Goal: Information Seeking & Learning: Learn about a topic

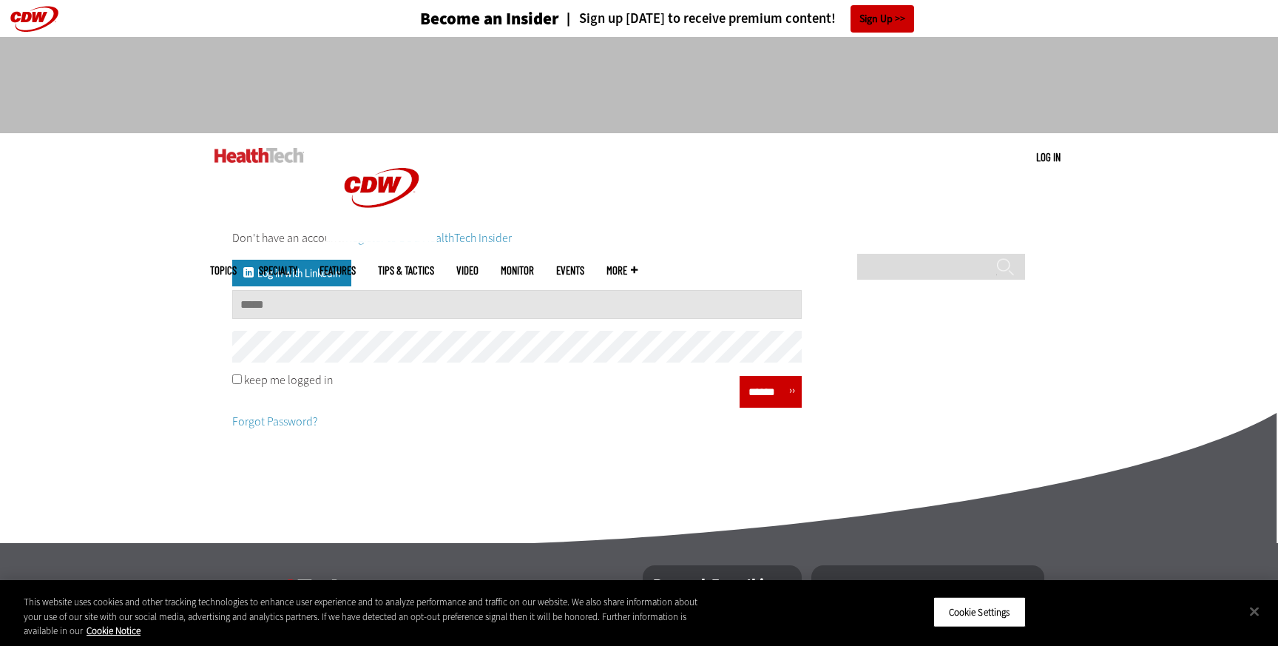
type input "**********"
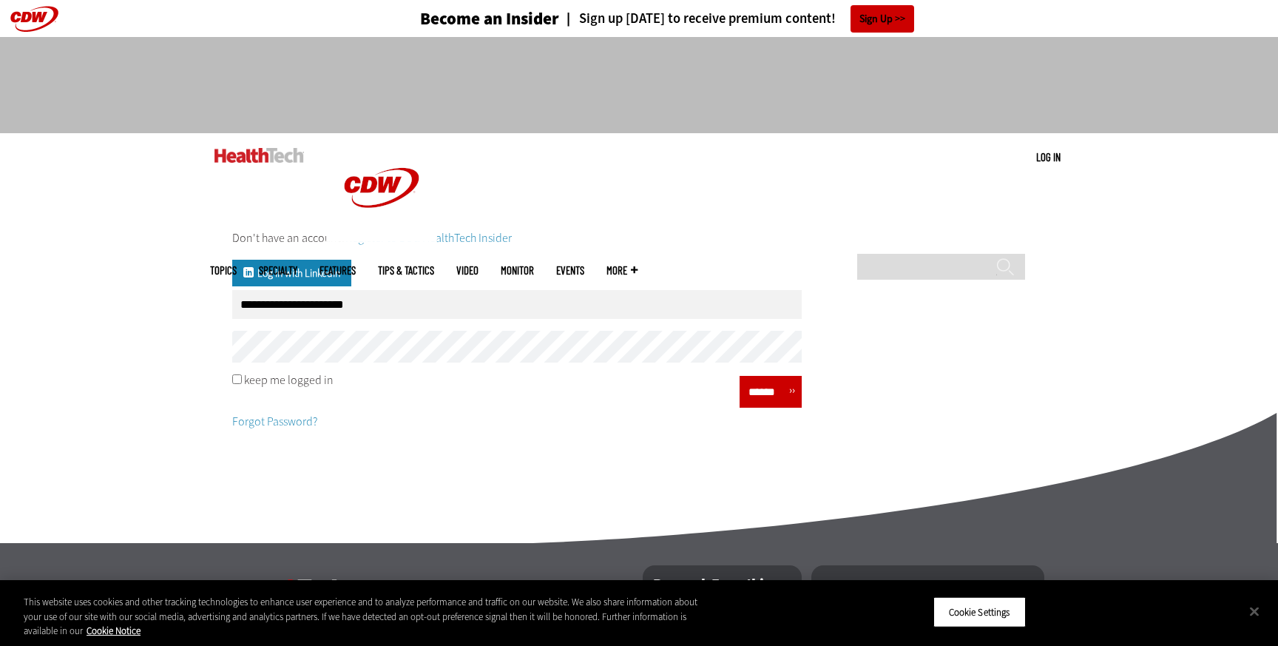
click at [761, 386] on input "******" at bounding box center [766, 391] width 44 height 21
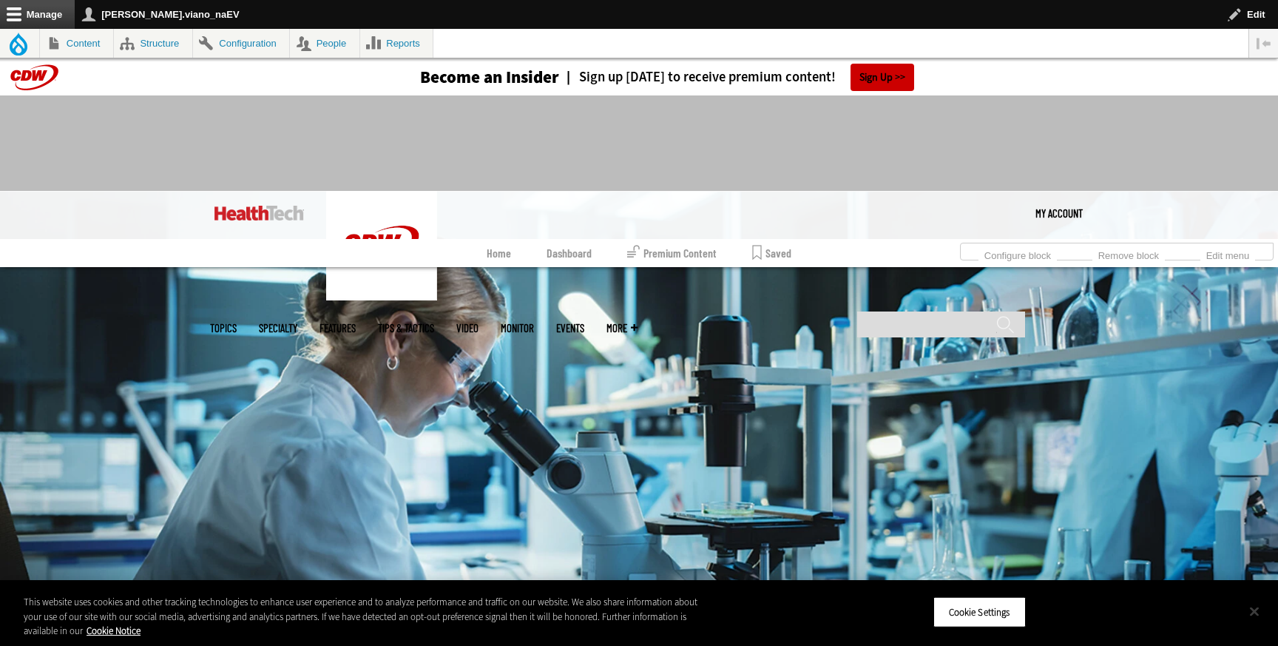
click at [1251, 615] on button "Close" at bounding box center [1254, 611] width 33 height 33
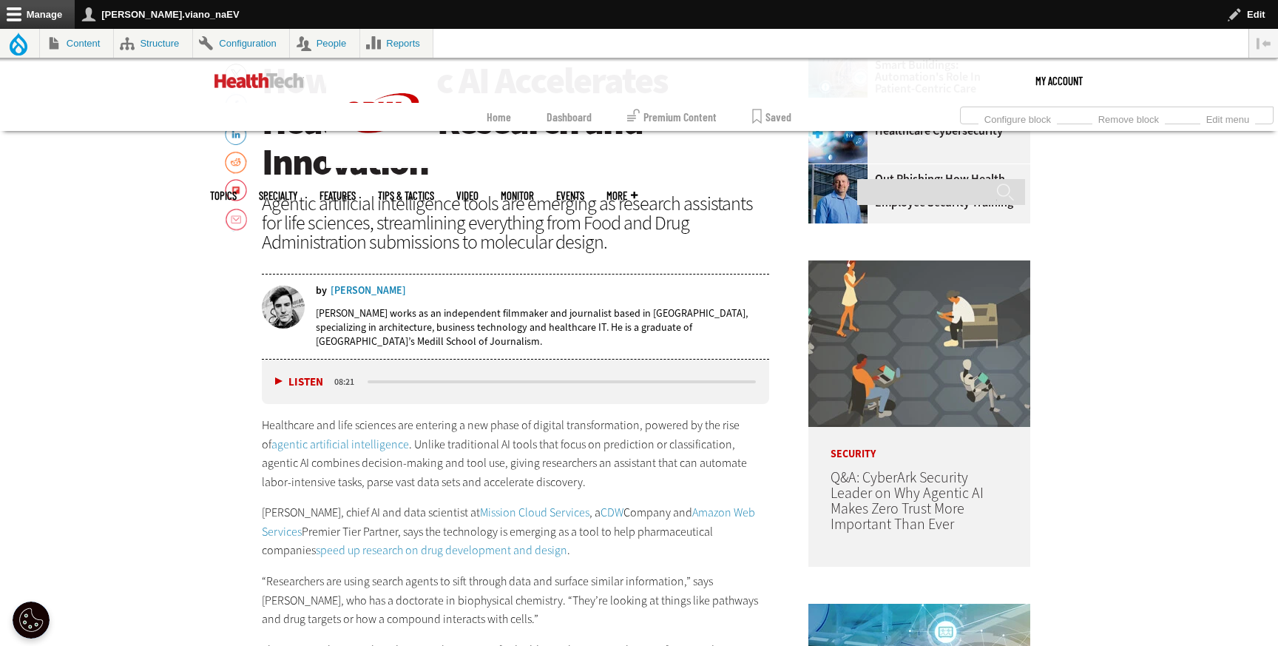
scroll to position [727, 0]
click at [370, 442] on link "agentic artificial intelligence" at bounding box center [340, 444] width 138 height 16
click at [512, 509] on link "Mission Cloud Services" at bounding box center [534, 512] width 109 height 16
click at [601, 504] on link "CDW" at bounding box center [612, 512] width 23 height 16
click at [680, 509] on link "Amazon Web Services" at bounding box center [508, 521] width 493 height 35
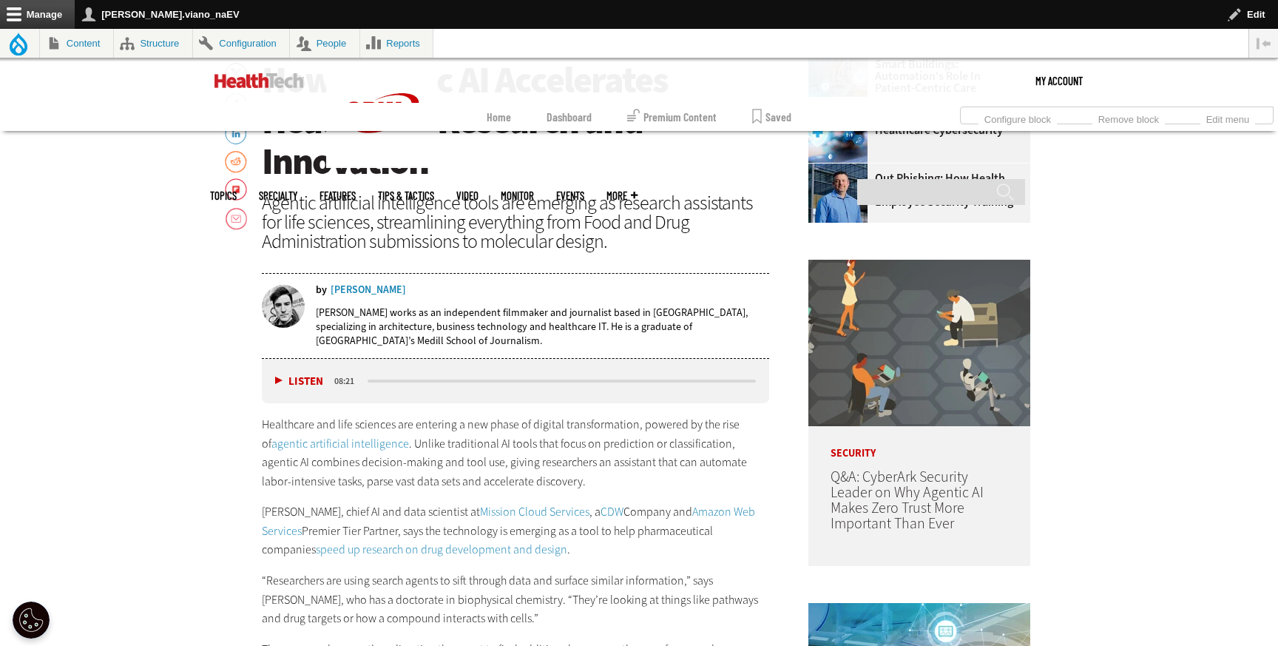
click at [443, 549] on link "speed up research on drug development and design" at bounding box center [441, 549] width 251 height 16
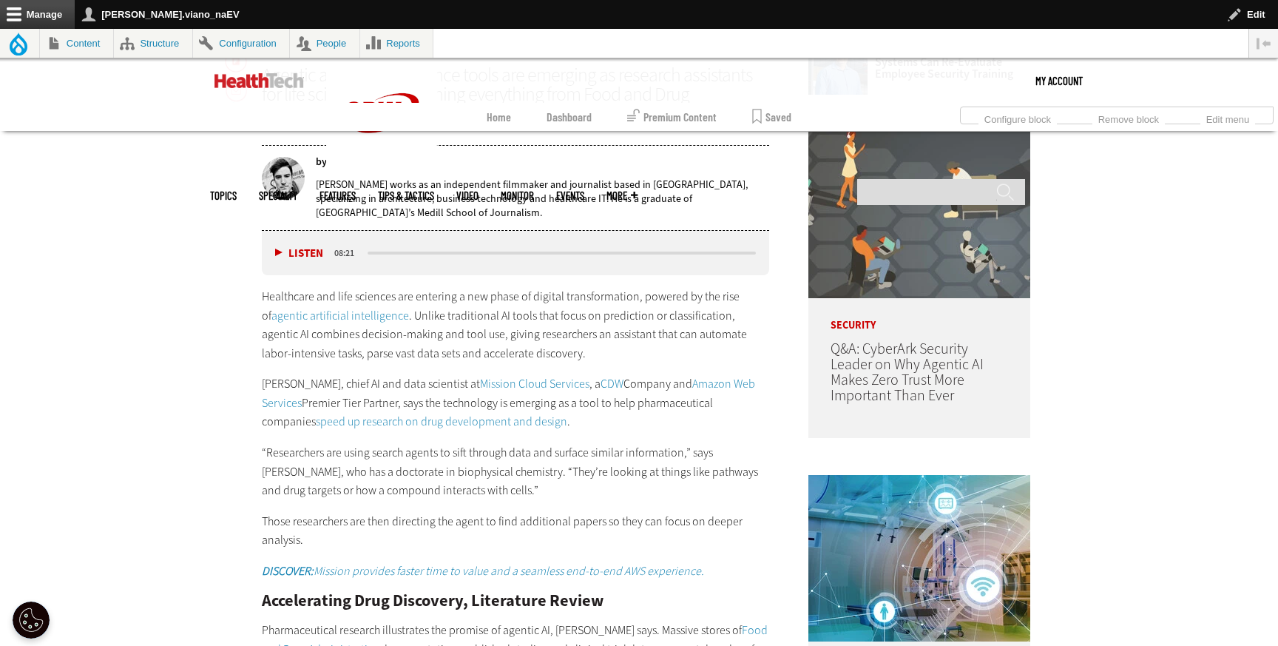
scroll to position [870, 0]
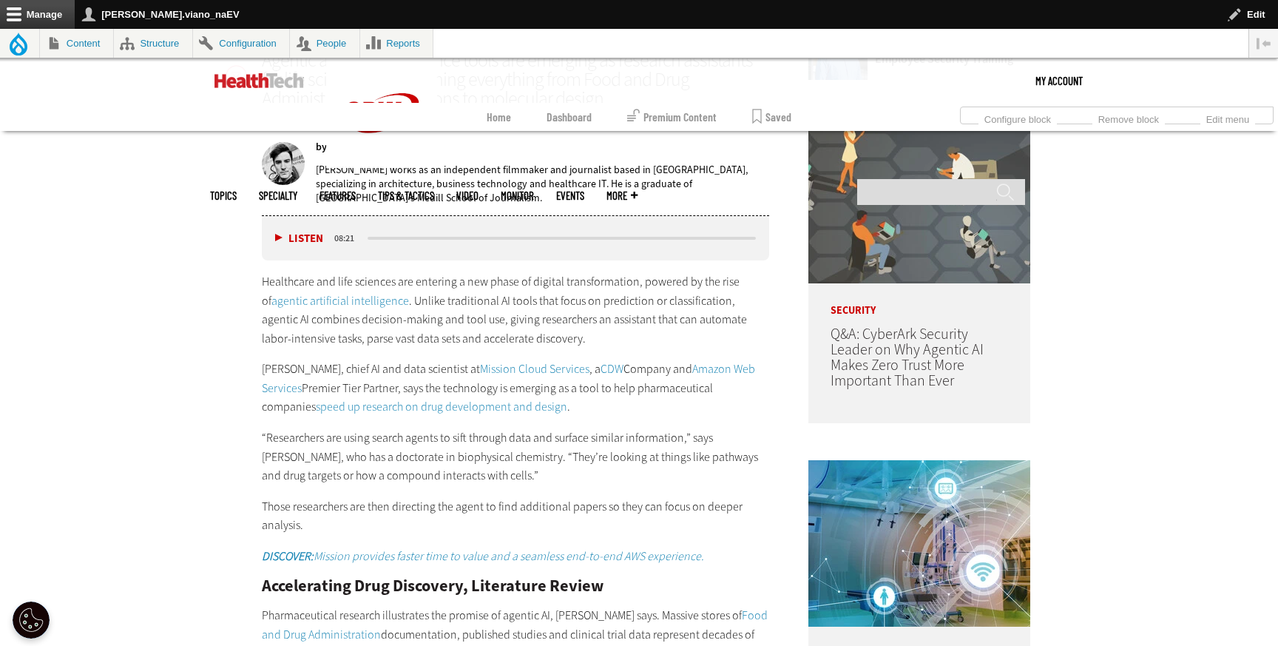
click at [277, 554] on strong "DISCOVER:" at bounding box center [288, 556] width 52 height 16
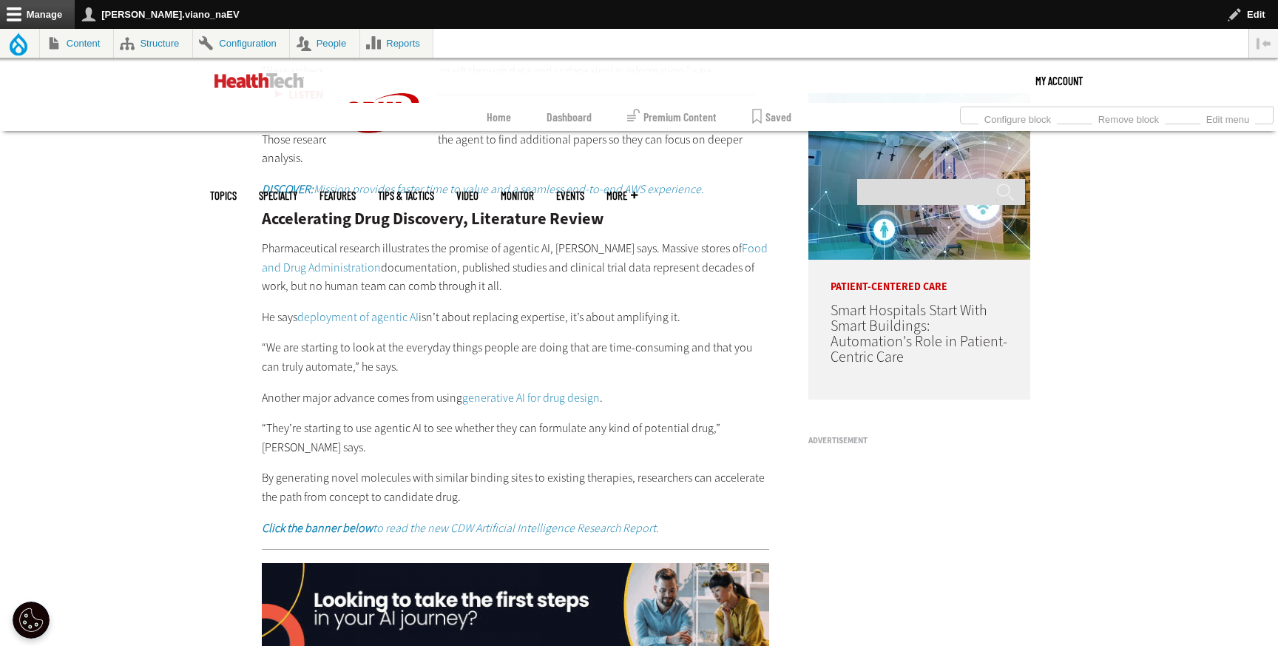
scroll to position [1242, 0]
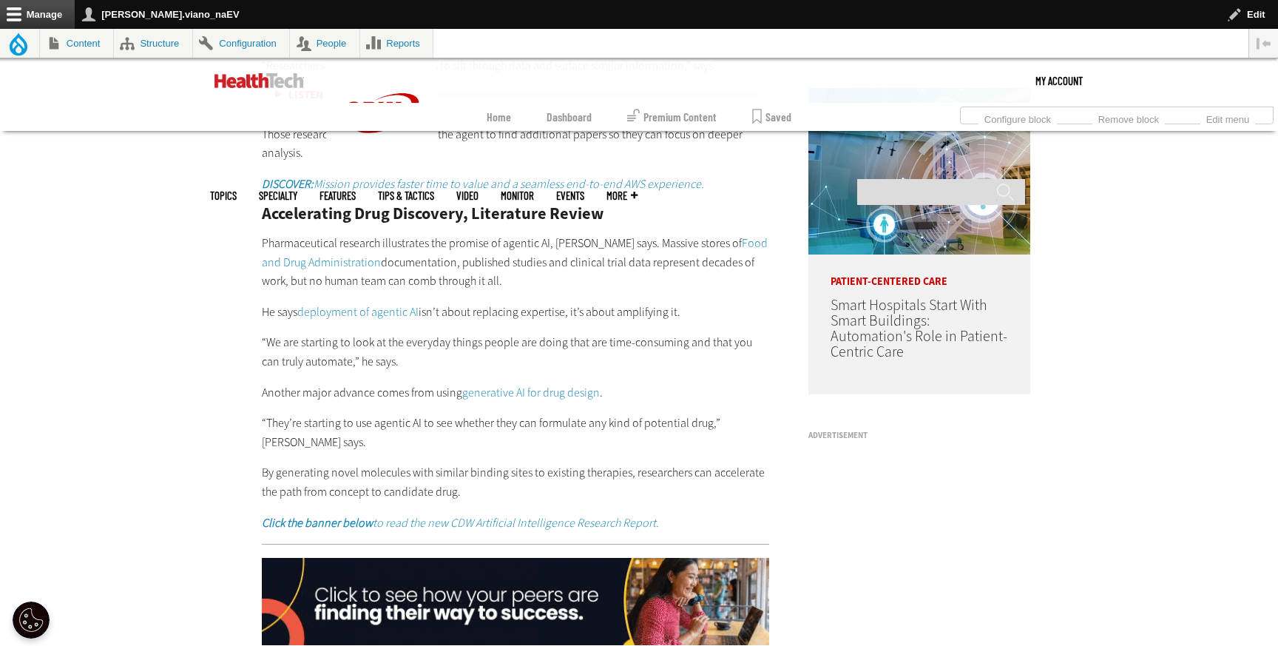
click at [702, 242] on link "Food and Drug Administration" at bounding box center [515, 252] width 506 height 35
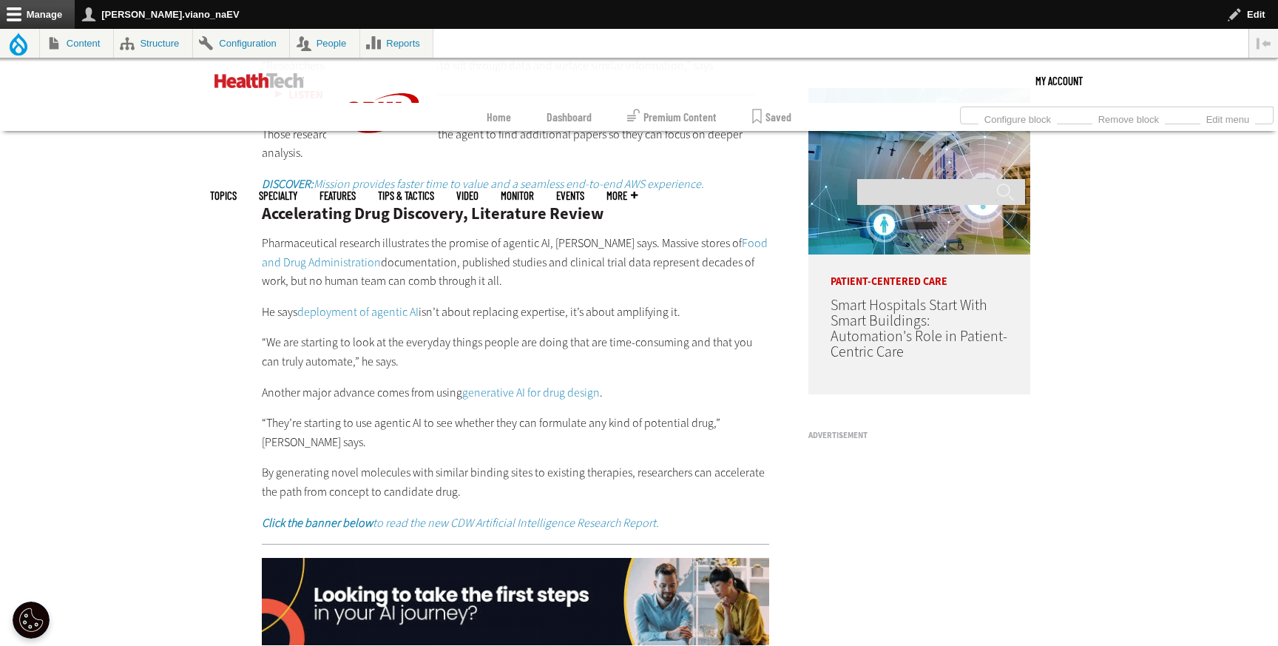
click at [376, 308] on link "deployment of agentic AI" at bounding box center [357, 312] width 121 height 16
click at [541, 388] on link "generative AI for drug design" at bounding box center [531, 393] width 138 height 16
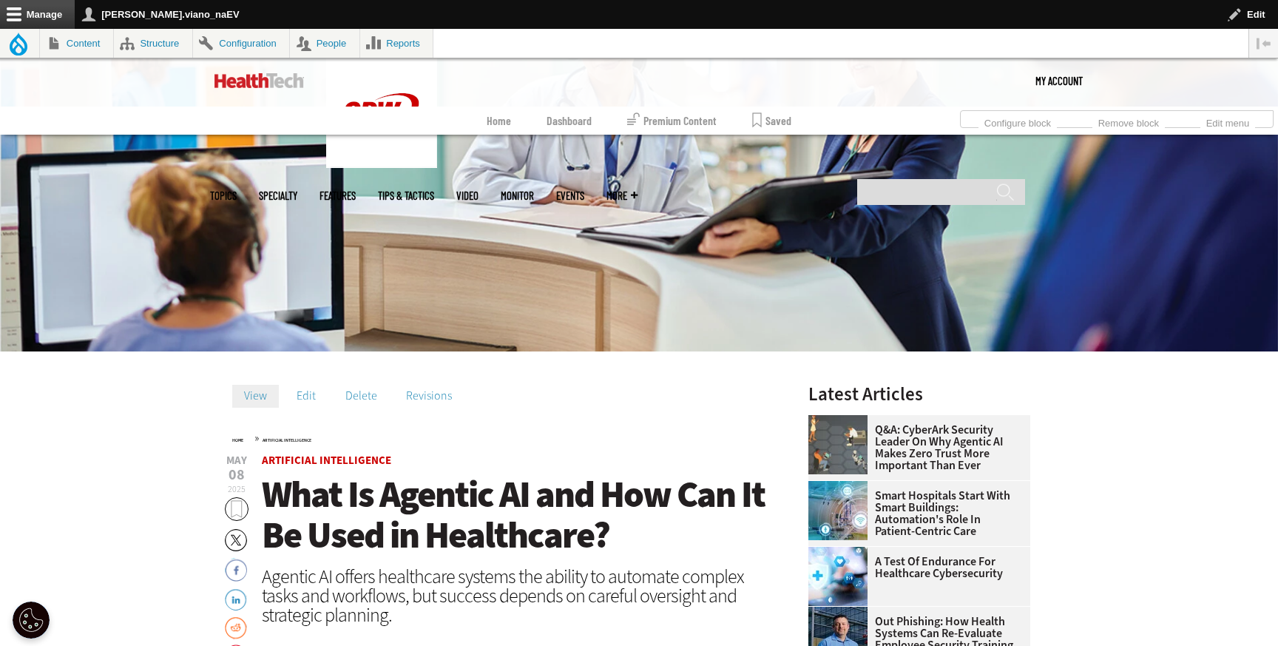
scroll to position [286, 0]
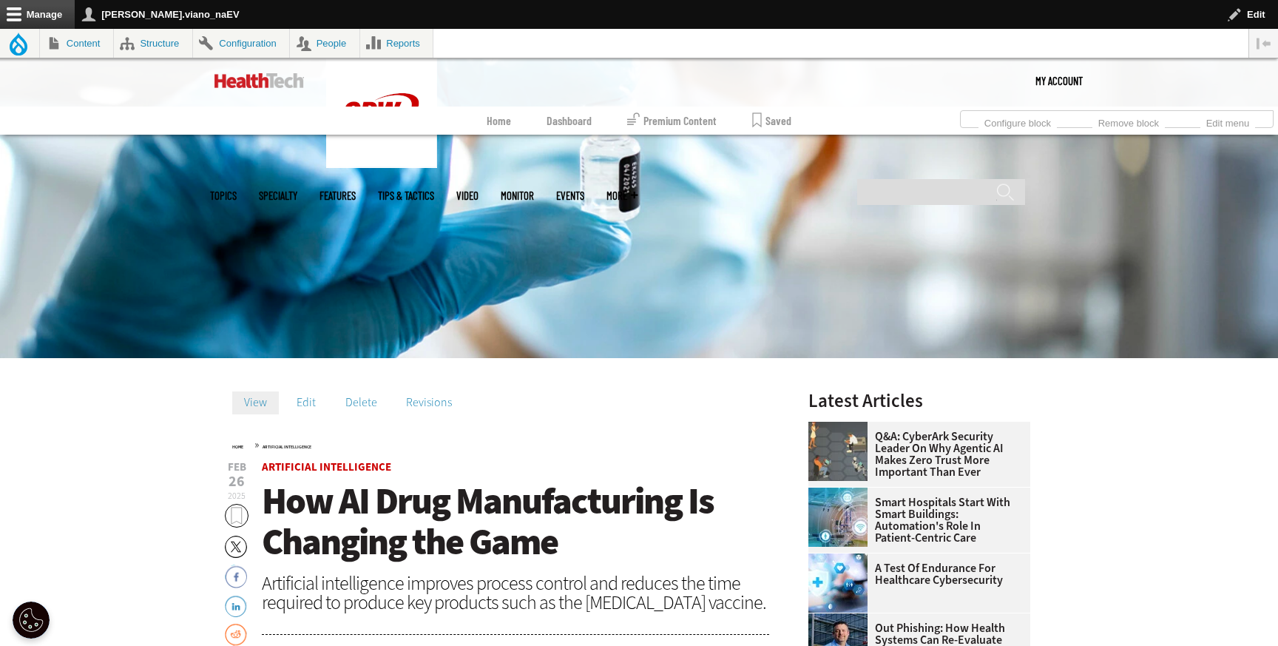
scroll to position [278, 0]
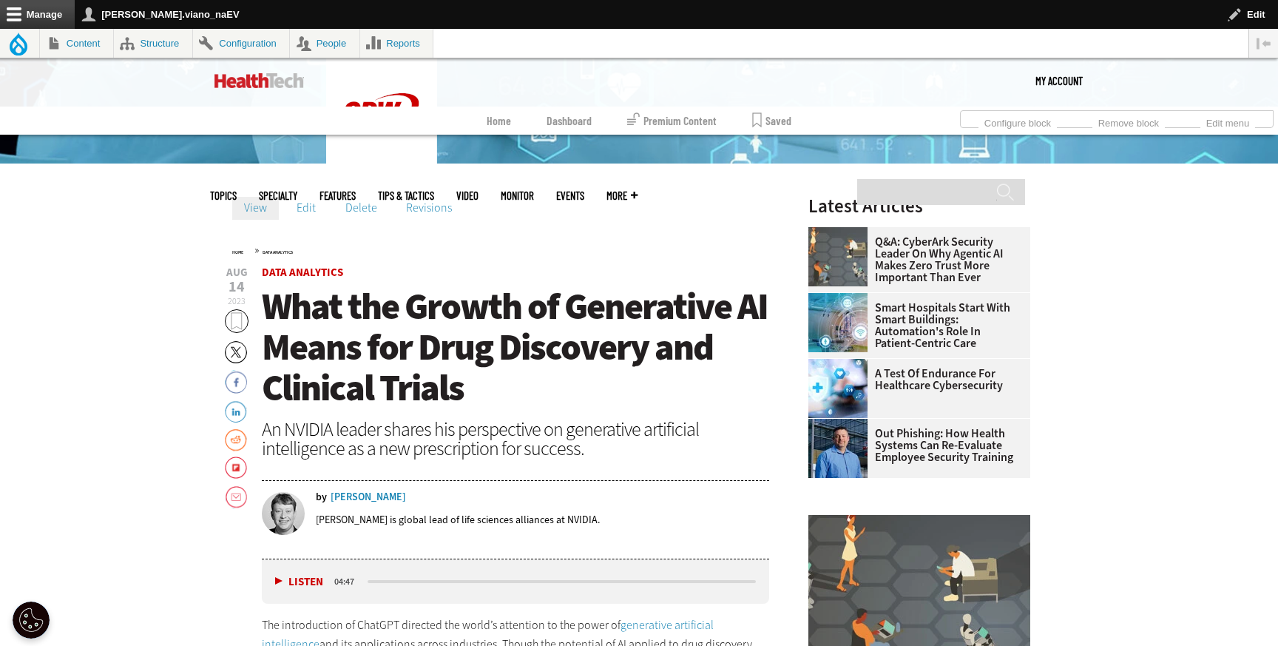
scroll to position [615, 0]
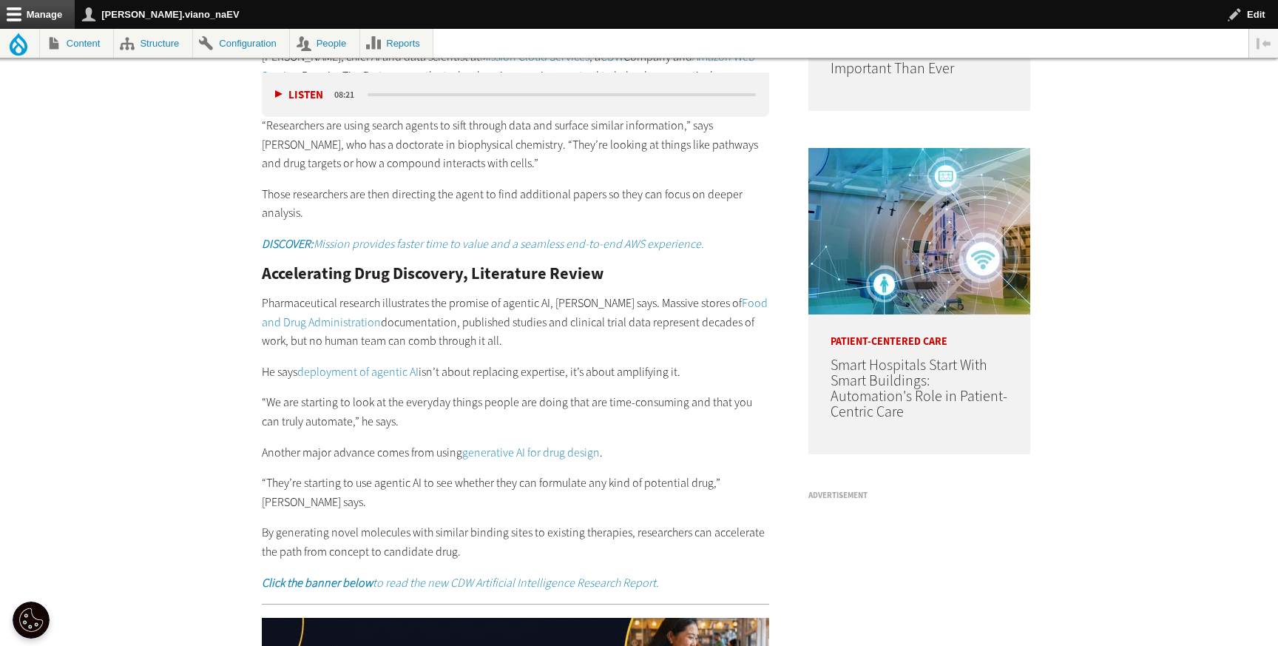
scroll to position [1242, 0]
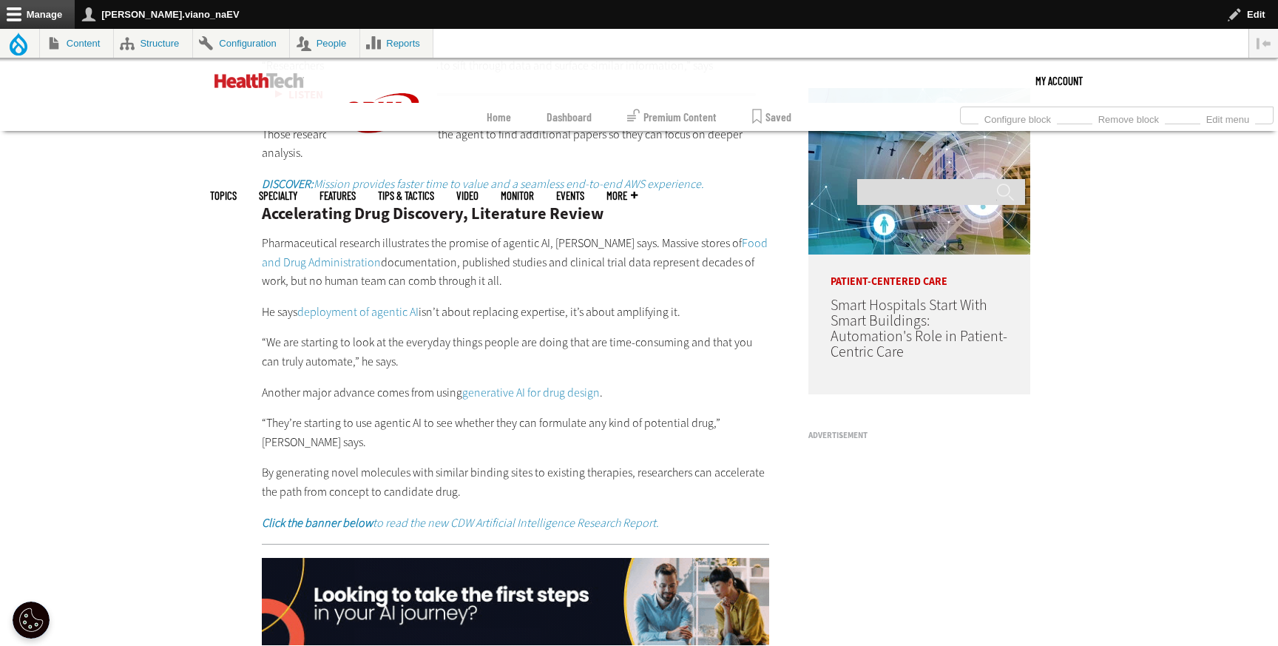
click at [502, 391] on link "generative AI for drug design" at bounding box center [531, 393] width 138 height 16
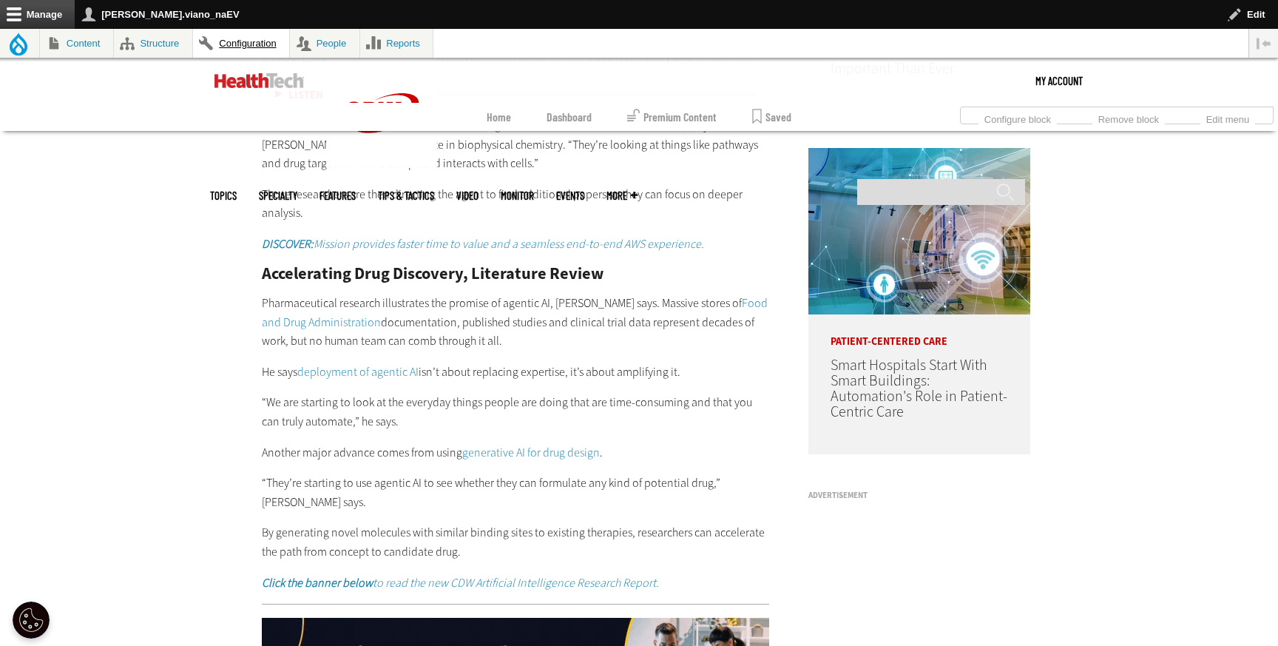
scroll to position [1242, 0]
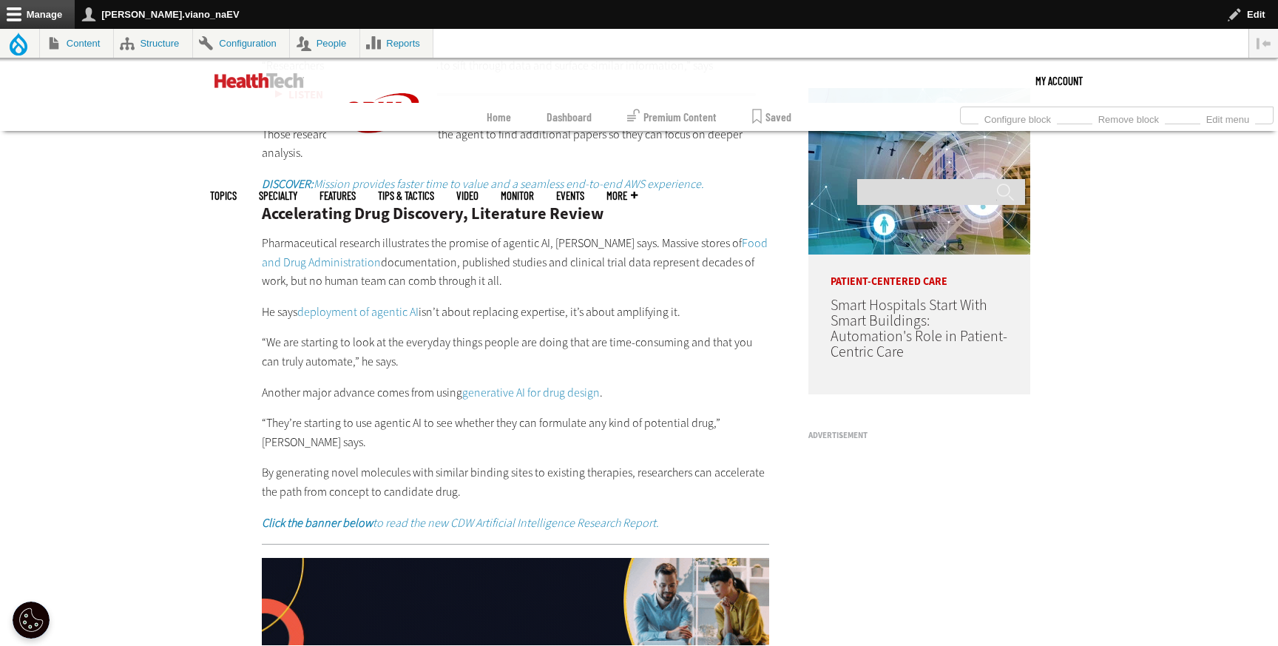
click at [540, 515] on em "Click the banner below to read the new CDW Artificial Intelligence Research Rep…" at bounding box center [460, 523] width 397 height 16
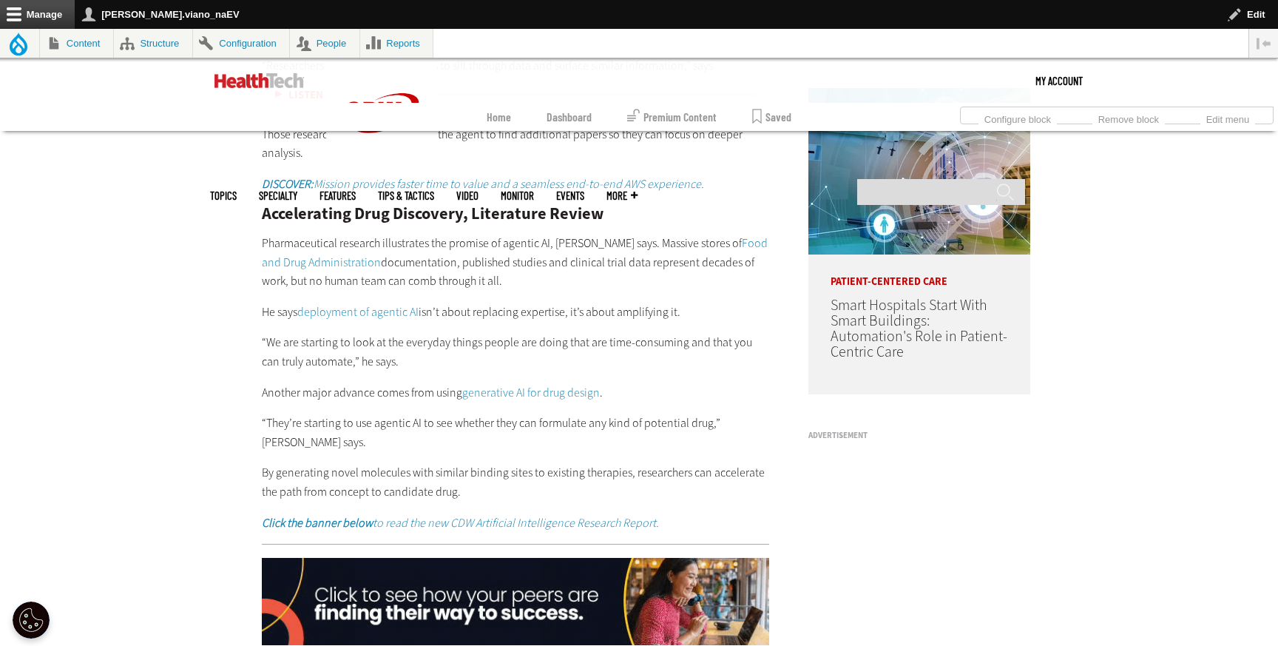
click at [501, 581] on img at bounding box center [515, 601] width 507 height 87
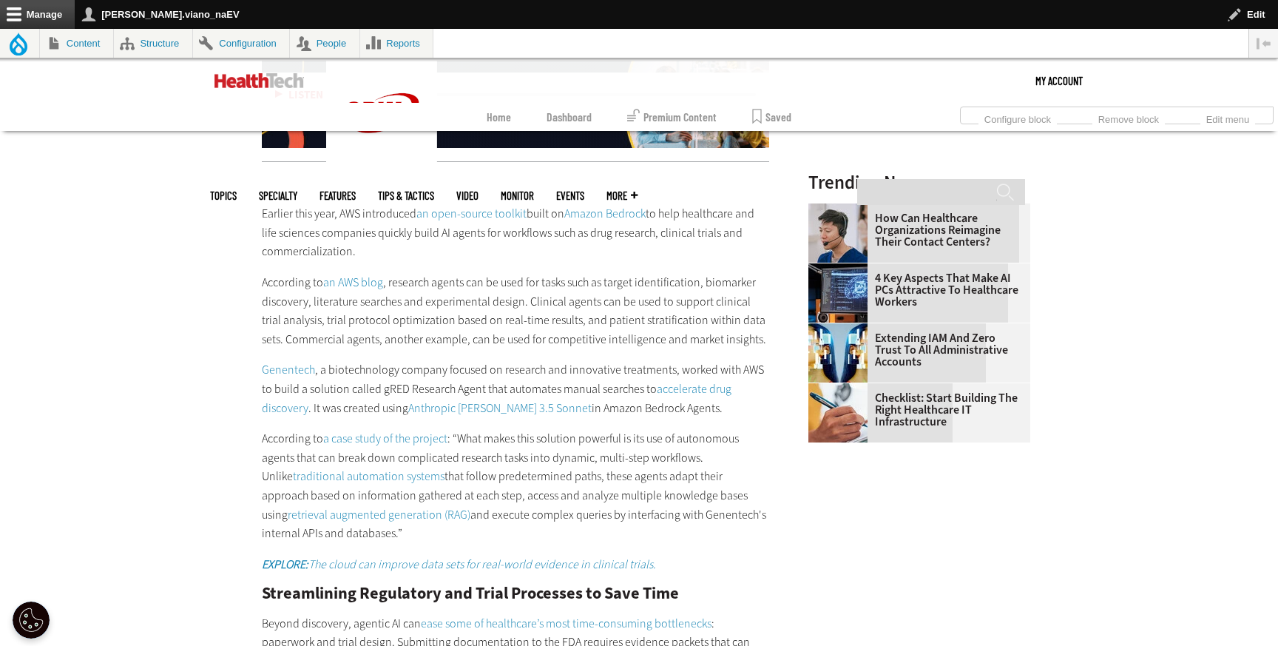
scroll to position [1753, 0]
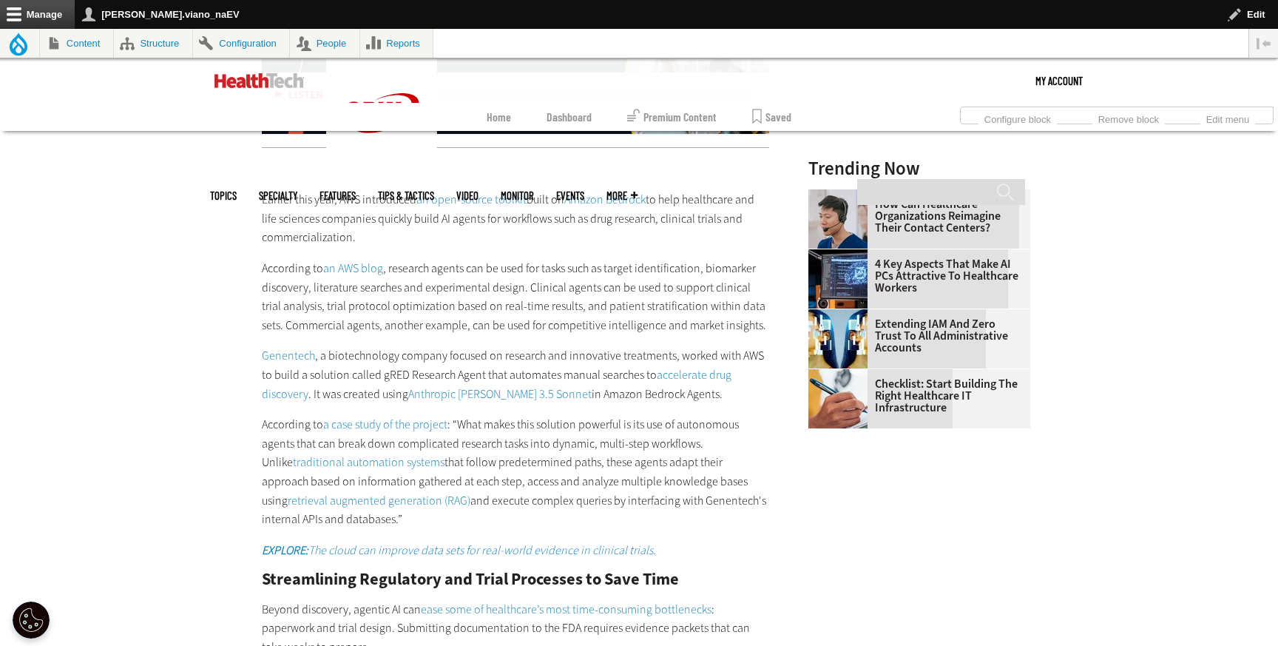
click at [463, 192] on link "an open-source toolkit" at bounding box center [471, 200] width 110 height 16
click at [632, 192] on link "Amazon Bedrock" at bounding box center [604, 200] width 81 height 16
click at [361, 260] on link "an AWS blog" at bounding box center [353, 268] width 60 height 16
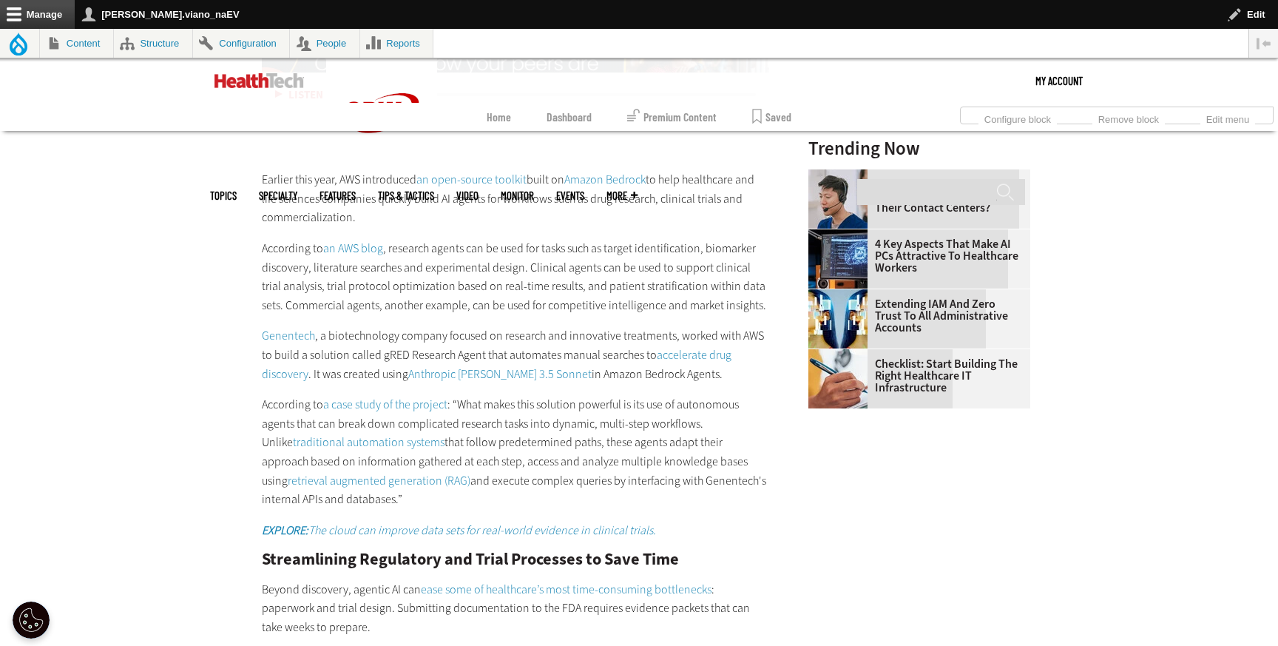
click at [300, 328] on link "Genentech" at bounding box center [288, 336] width 53 height 16
click at [657, 347] on link "accelerate drug discovery" at bounding box center [497, 364] width 470 height 35
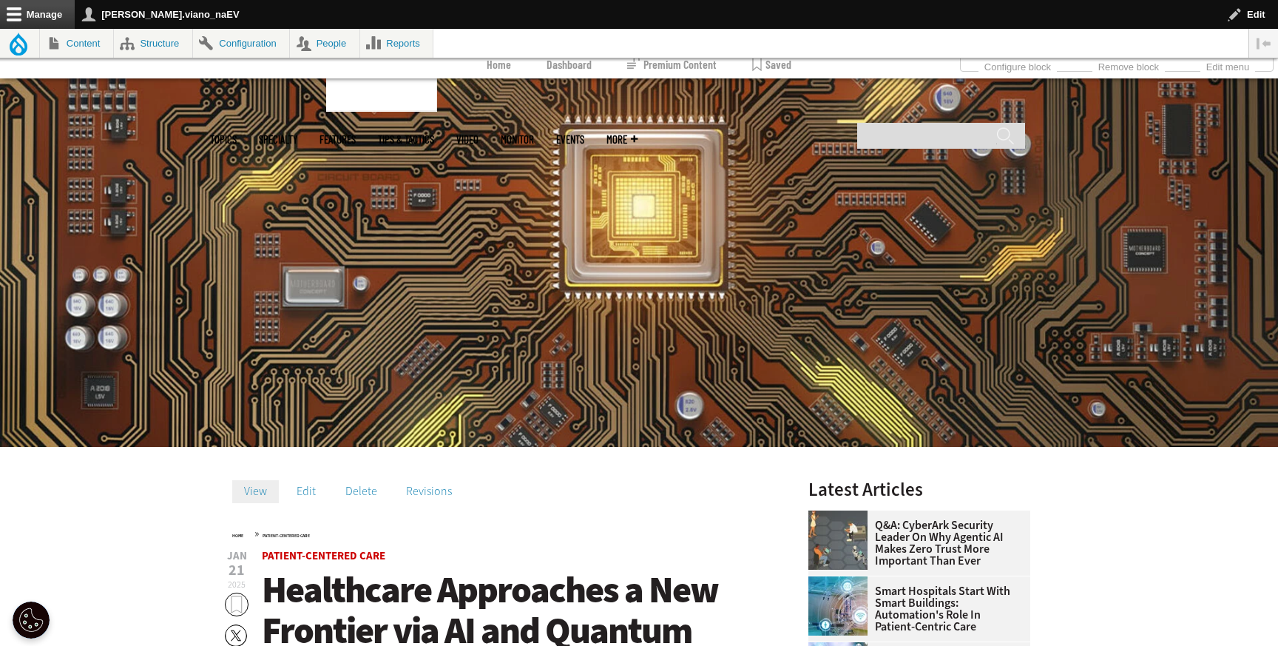
scroll to position [250, 0]
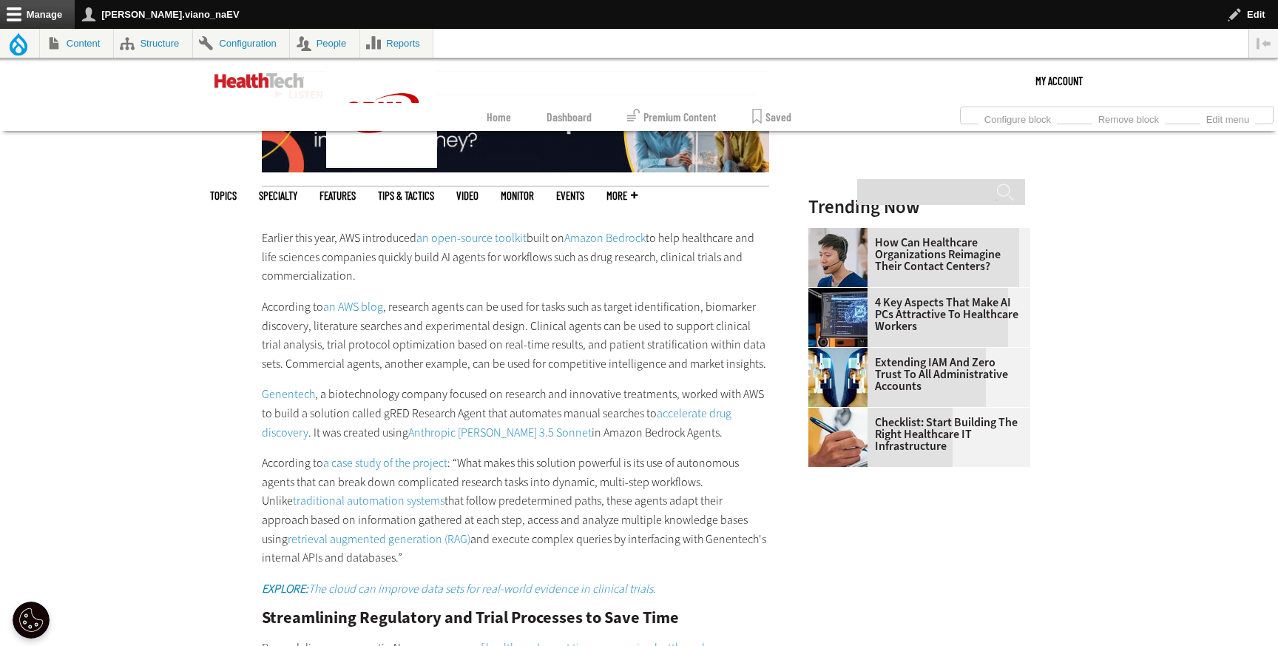
scroll to position [1773, 0]
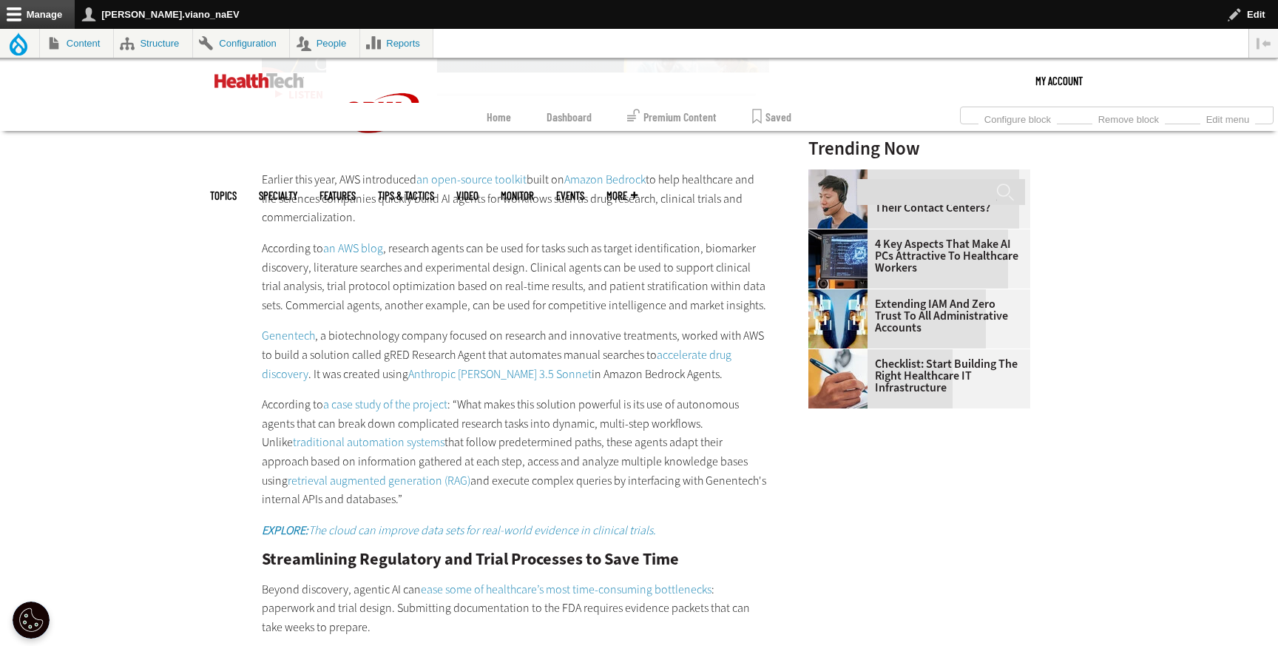
click at [408, 366] on link "Anthropic Claude 3.5 Sonnet" at bounding box center [499, 374] width 183 height 16
click at [419, 396] on link "a case study of the project" at bounding box center [385, 404] width 124 height 16
click at [393, 434] on link "traditional automation systems" at bounding box center [369, 442] width 152 height 16
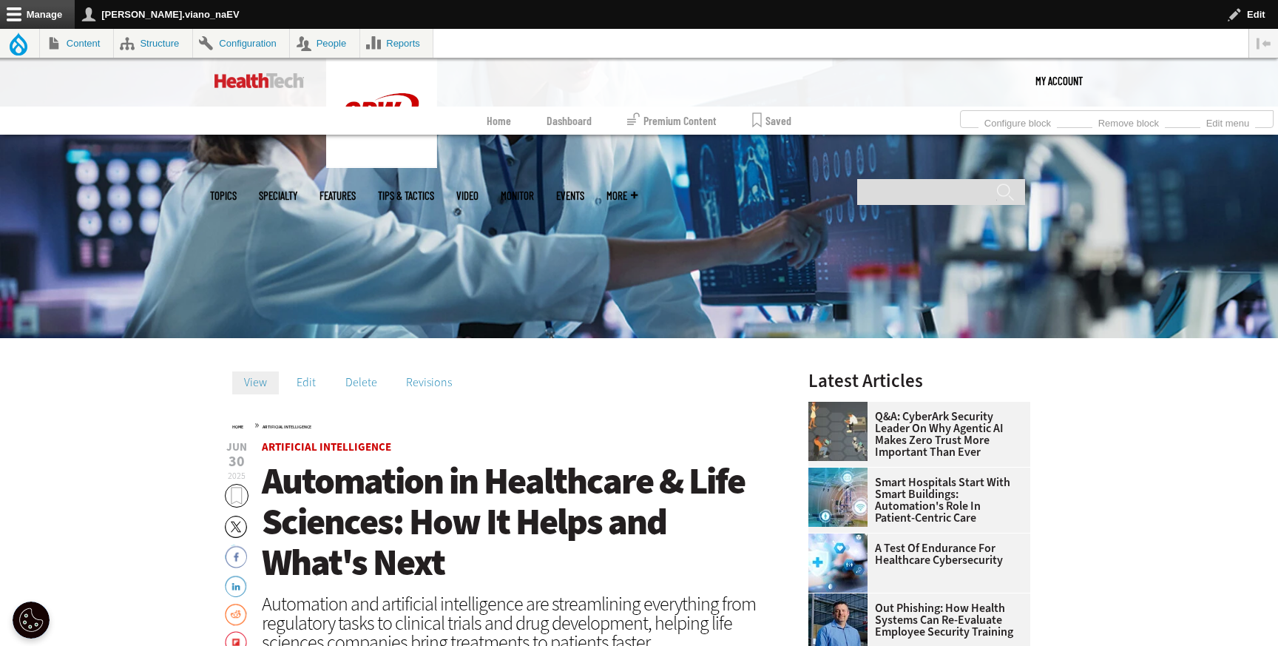
scroll to position [313, 0]
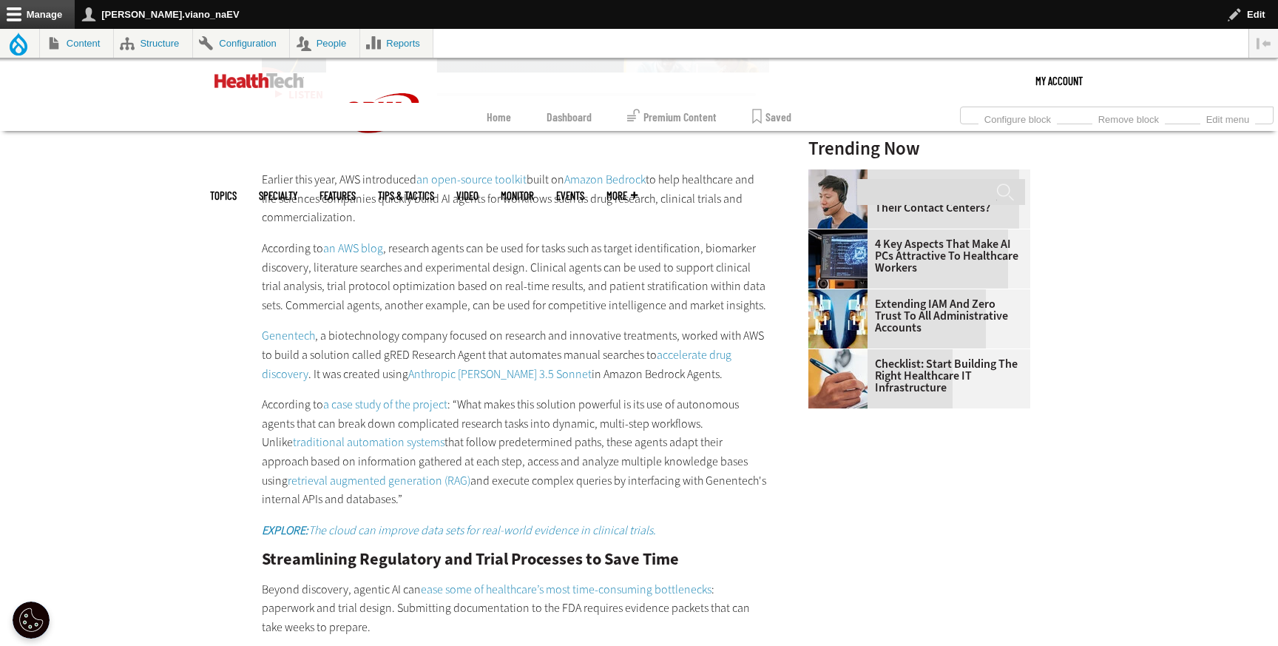
click at [470, 473] on link "retrieval augmented generation (RAG)" at bounding box center [379, 481] width 183 height 16
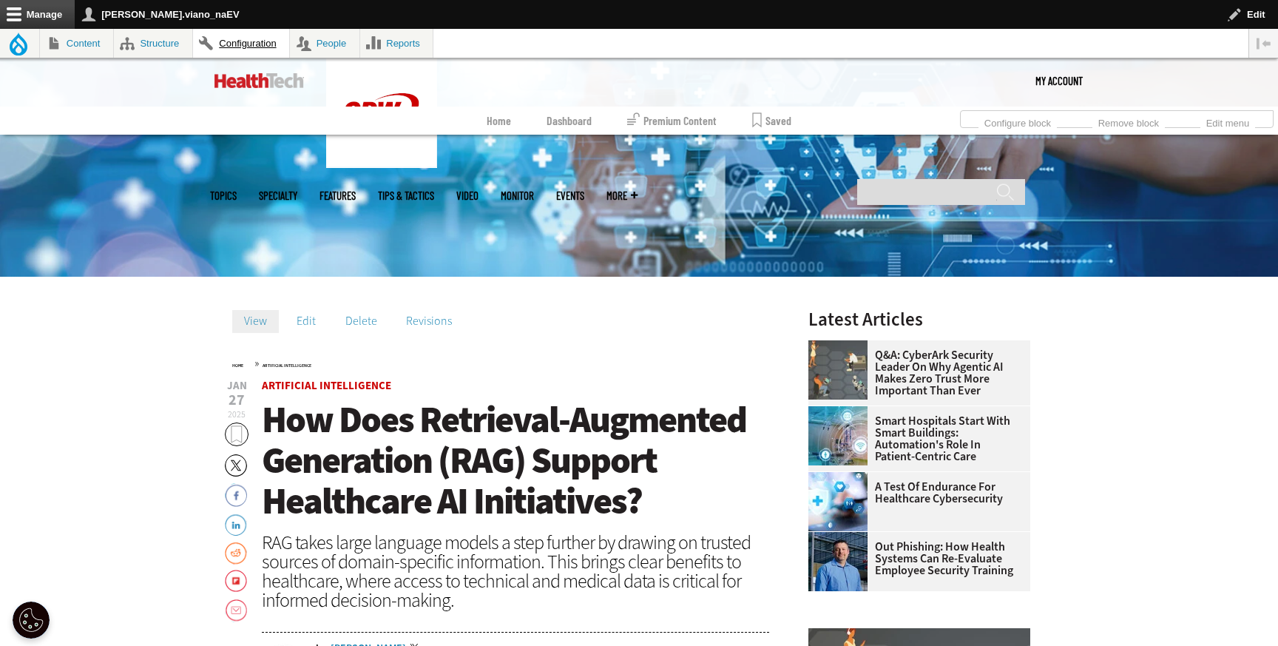
scroll to position [382, 0]
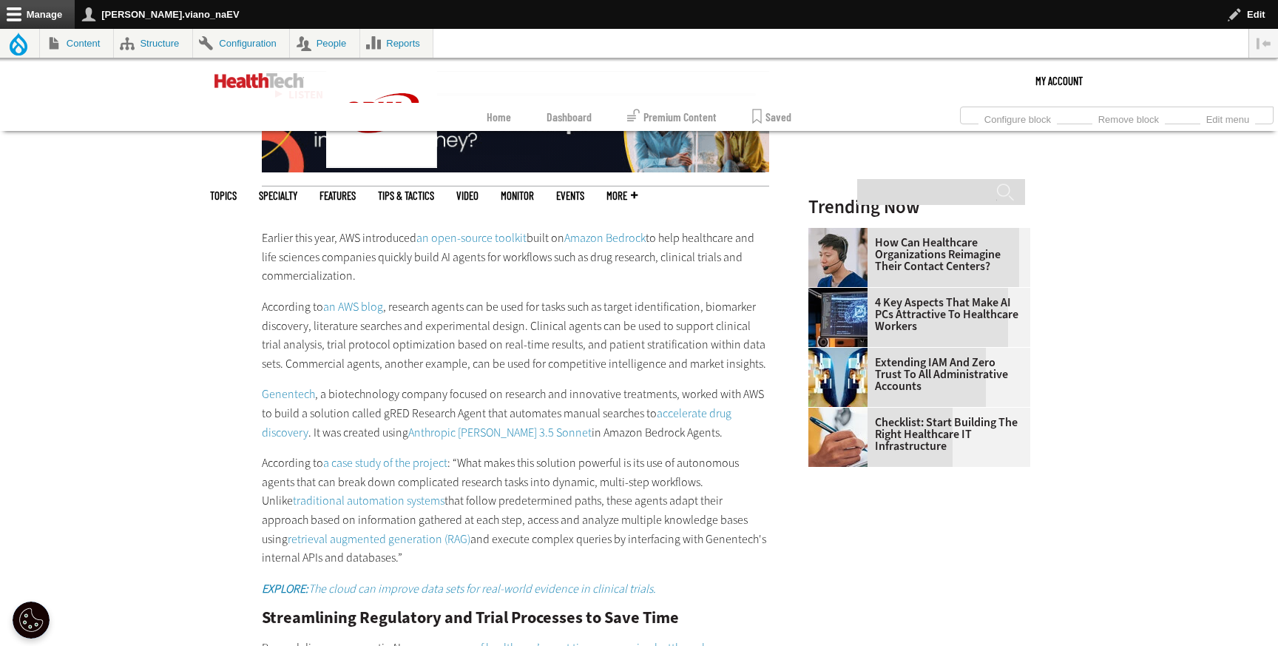
scroll to position [1773, 0]
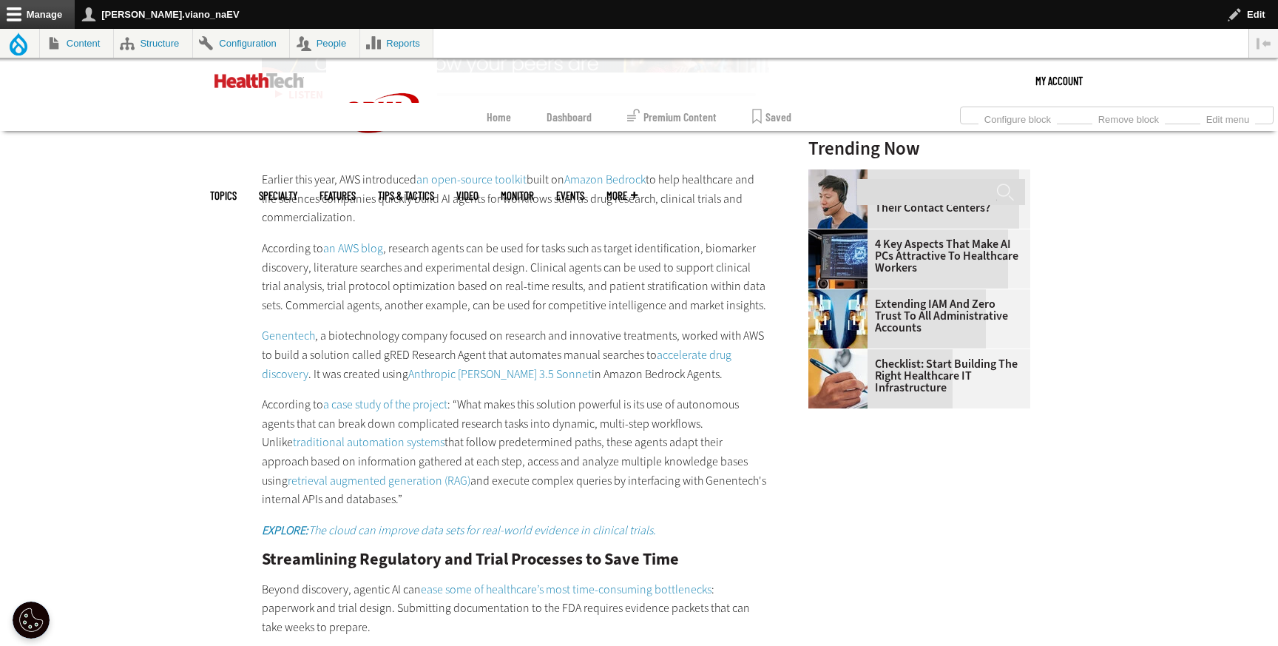
click at [369, 522] on em "EXPLORE: The cloud can improve data sets for real-world evidence in clinical tr…" at bounding box center [459, 530] width 394 height 16
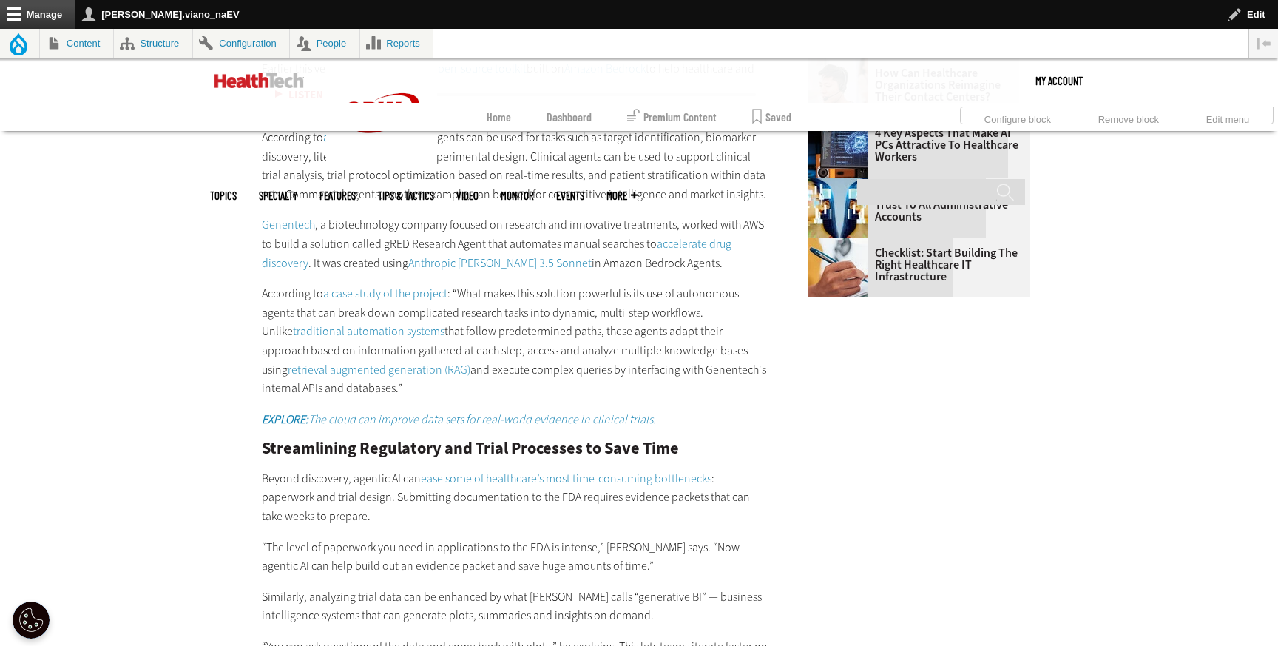
scroll to position [1892, 0]
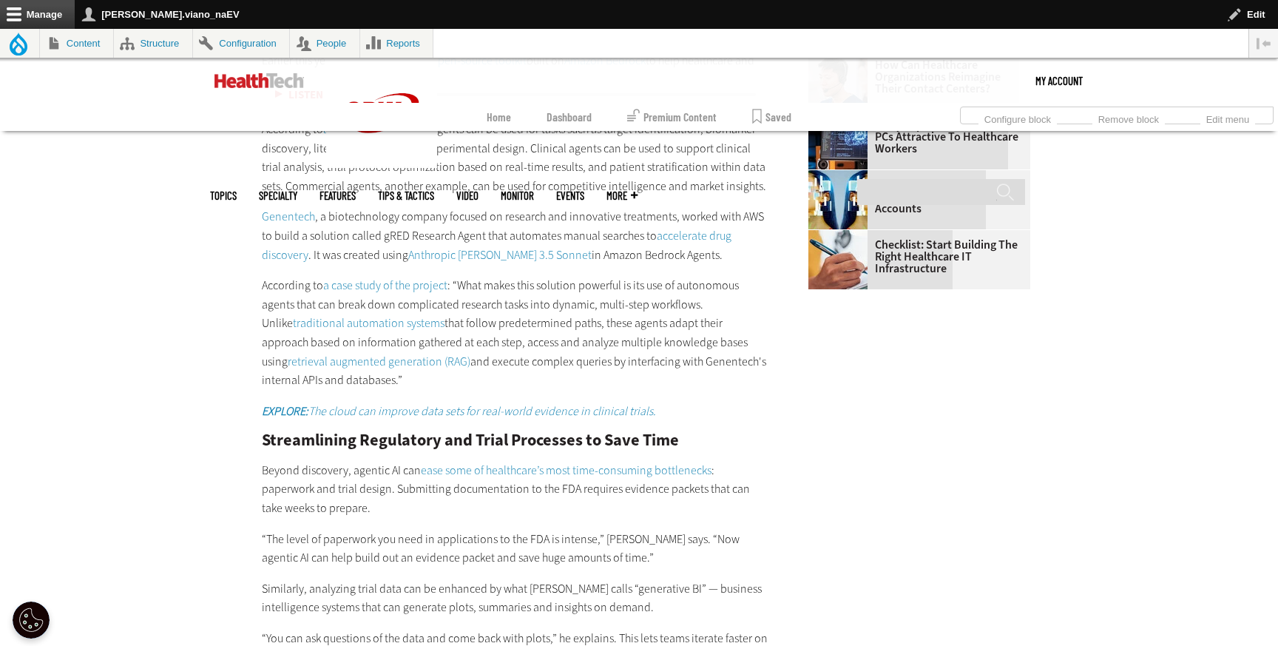
click at [615, 403] on em "EXPLORE: The cloud can improve data sets for real-world evidence in clinical tr…" at bounding box center [459, 411] width 394 height 16
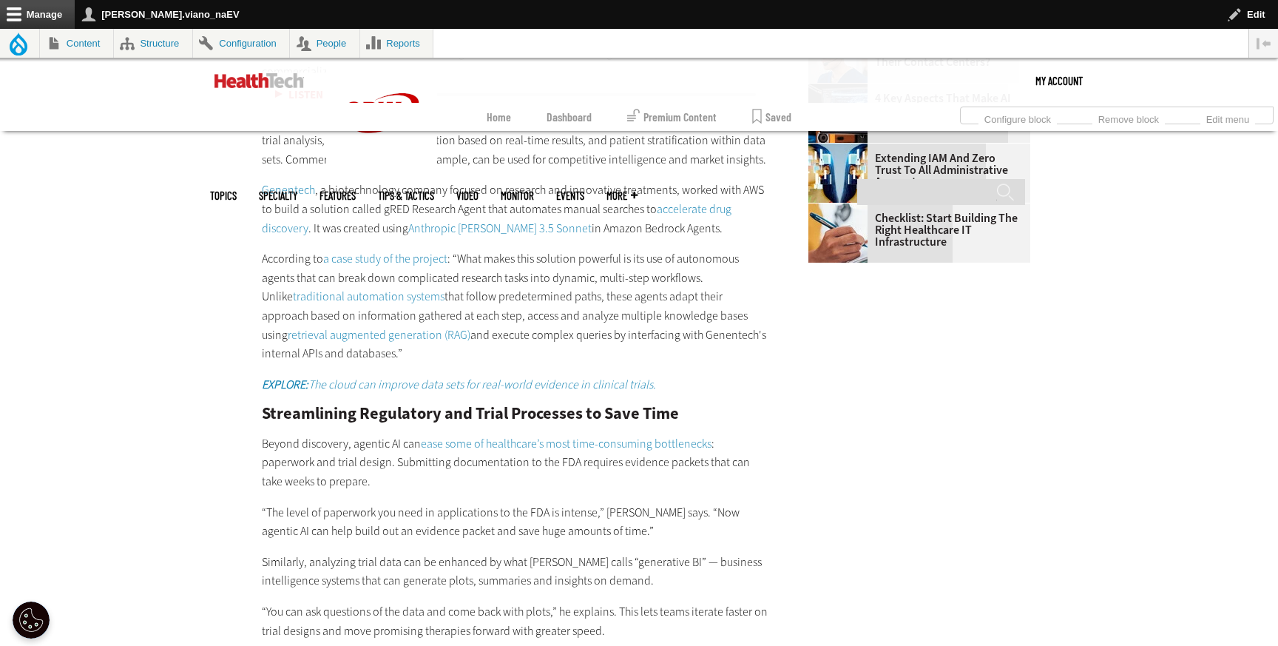
click at [533, 436] on link "ease some of healthcare’s most time-consuming bottlenecks" at bounding box center [566, 444] width 291 height 16
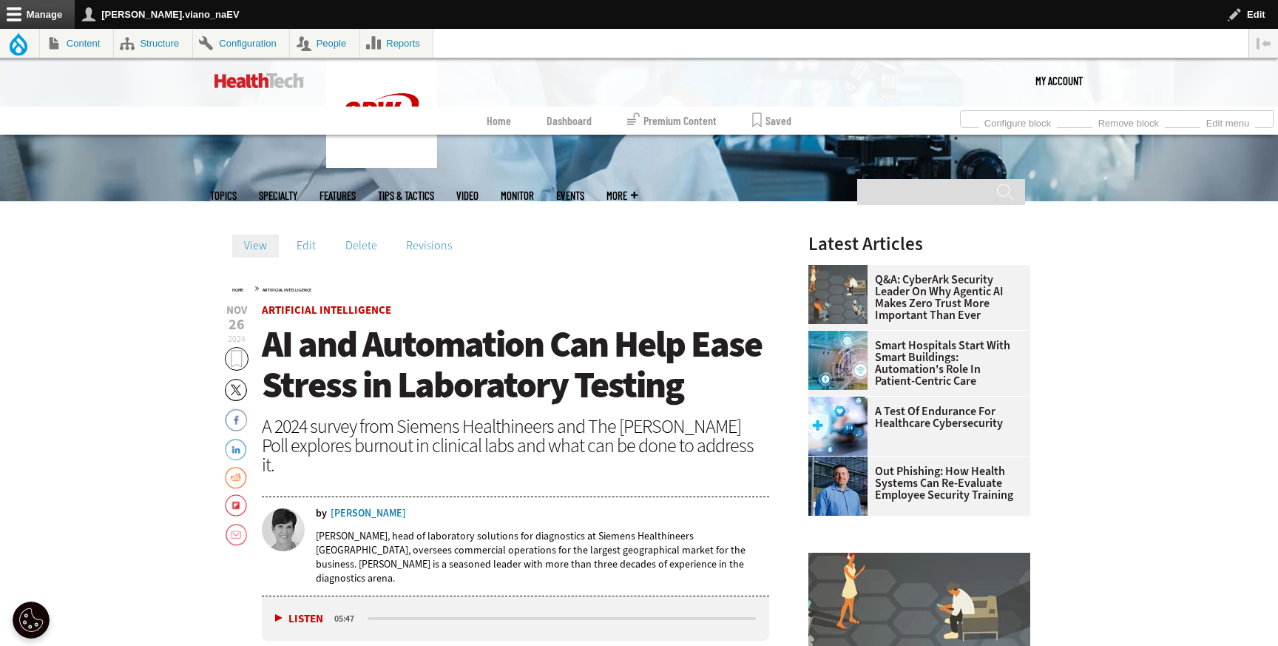
scroll to position [436, 0]
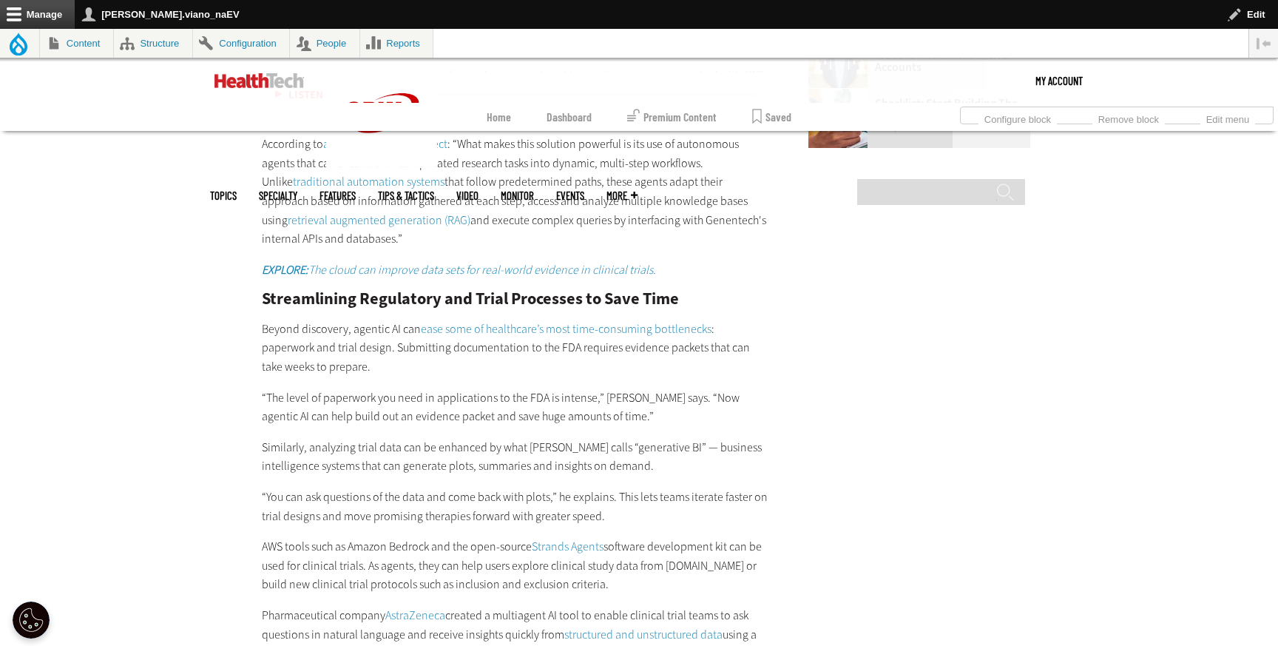
scroll to position [2043, 0]
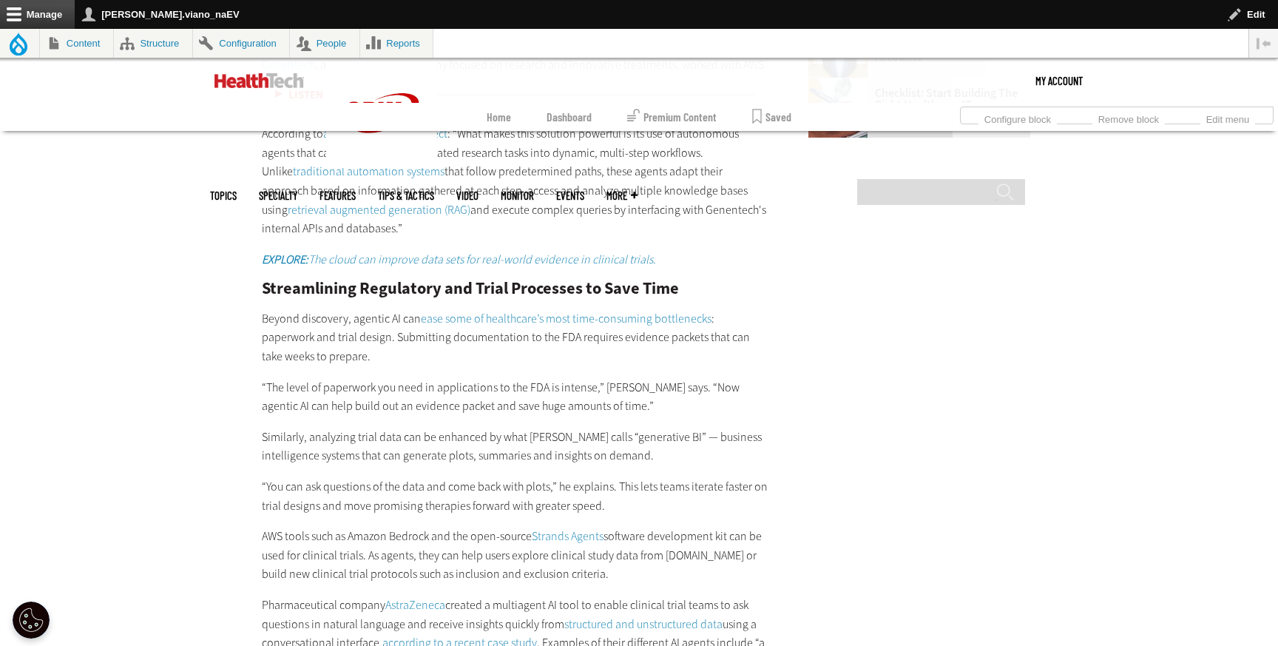
click at [576, 528] on link "Strands Agents" at bounding box center [568, 536] width 72 height 16
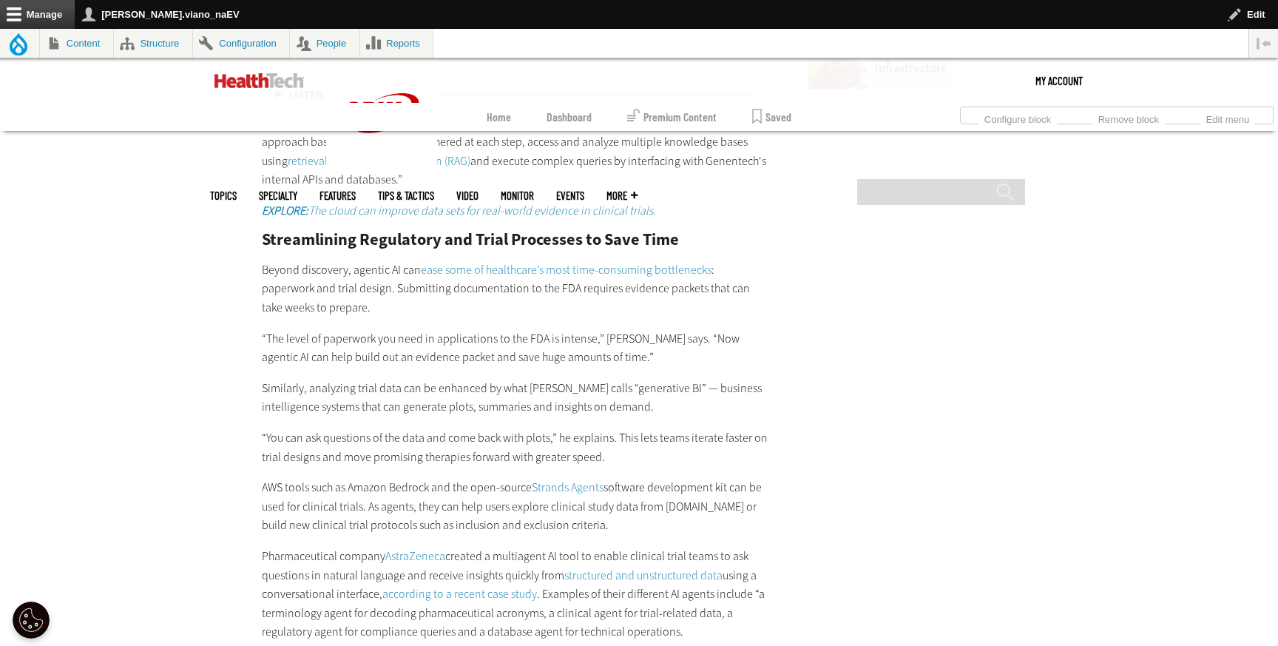
scroll to position [2095, 0]
click at [408, 545] on link "AstraZeneca" at bounding box center [415, 553] width 60 height 16
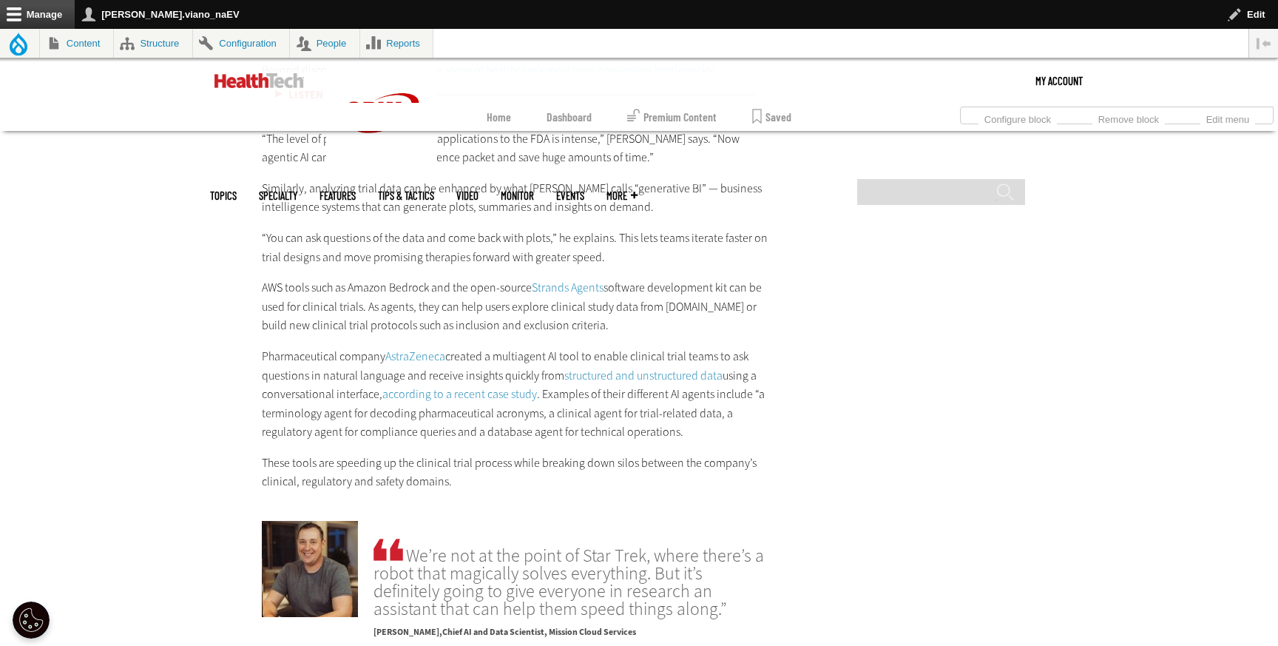
scroll to position [2293, 0]
click at [607, 366] on link "structured and unstructured data" at bounding box center [643, 374] width 158 height 16
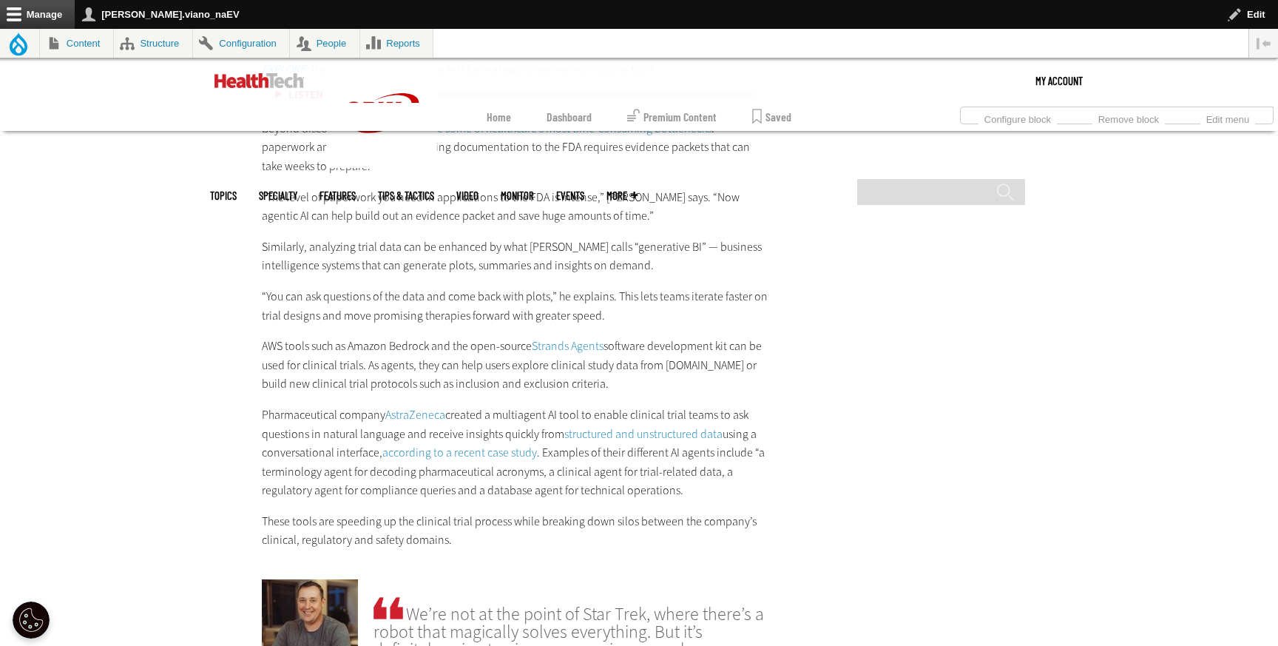
scroll to position [2293, 0]
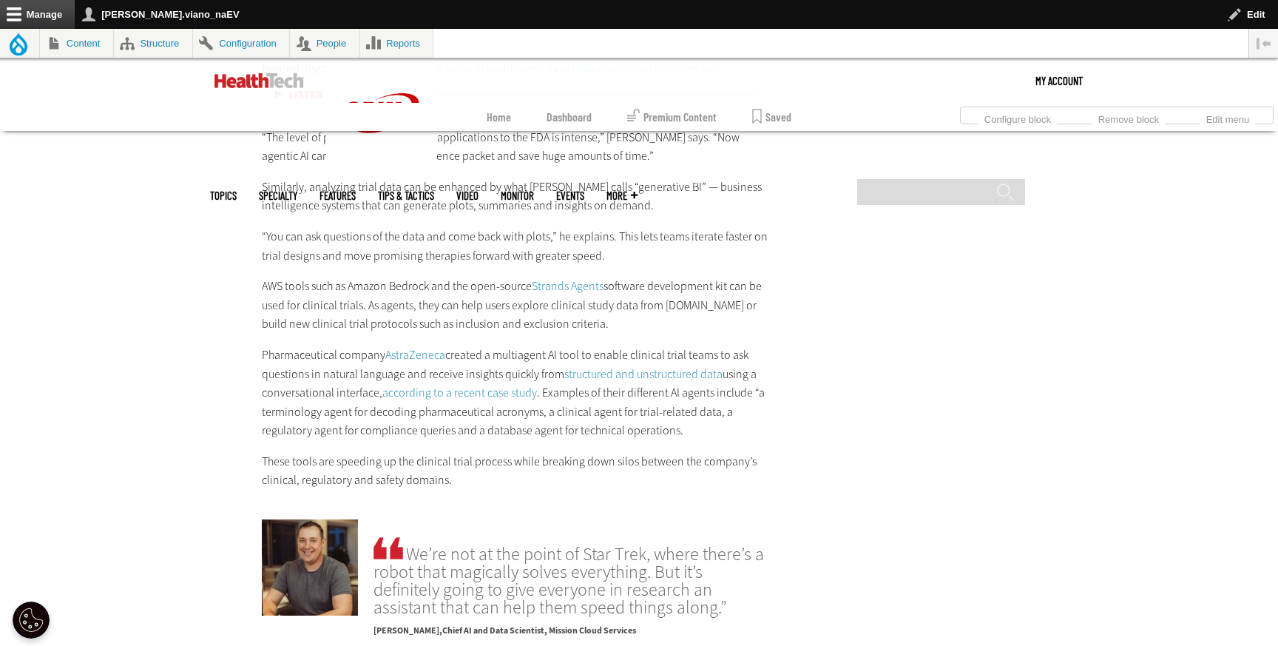
click at [422, 385] on link "according to a recent case study" at bounding box center [459, 393] width 155 height 16
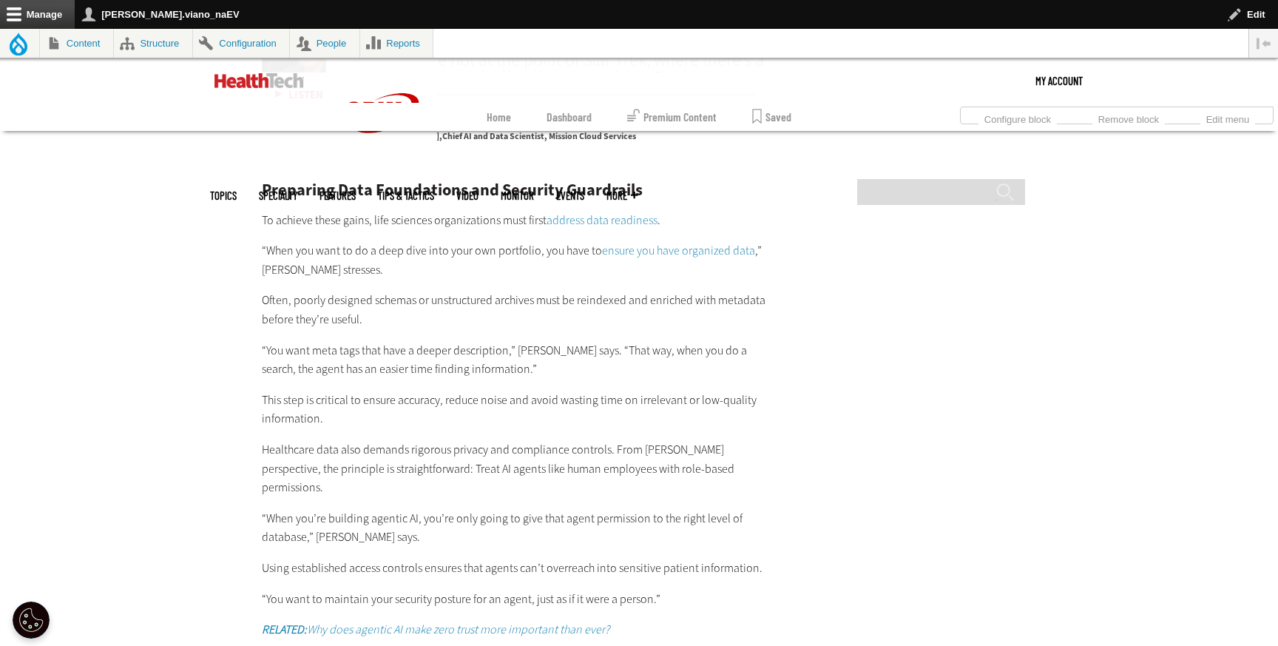
scroll to position [2789, 0]
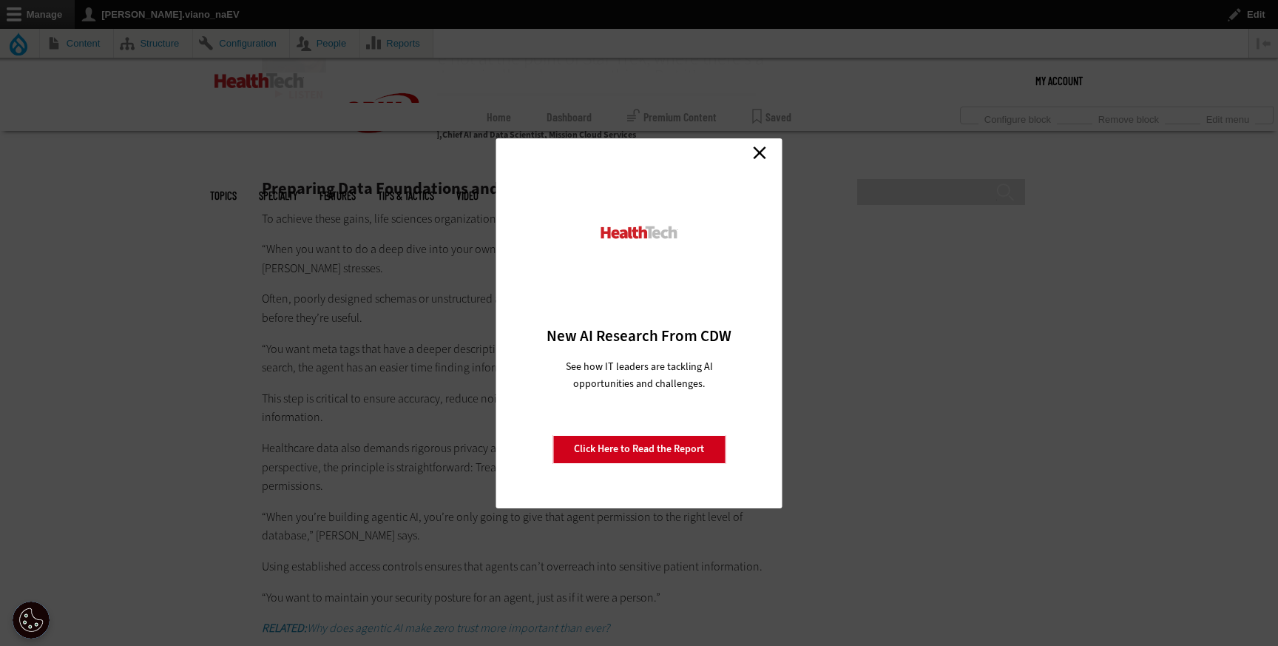
click at [748, 155] on link "Close" at bounding box center [759, 153] width 22 height 22
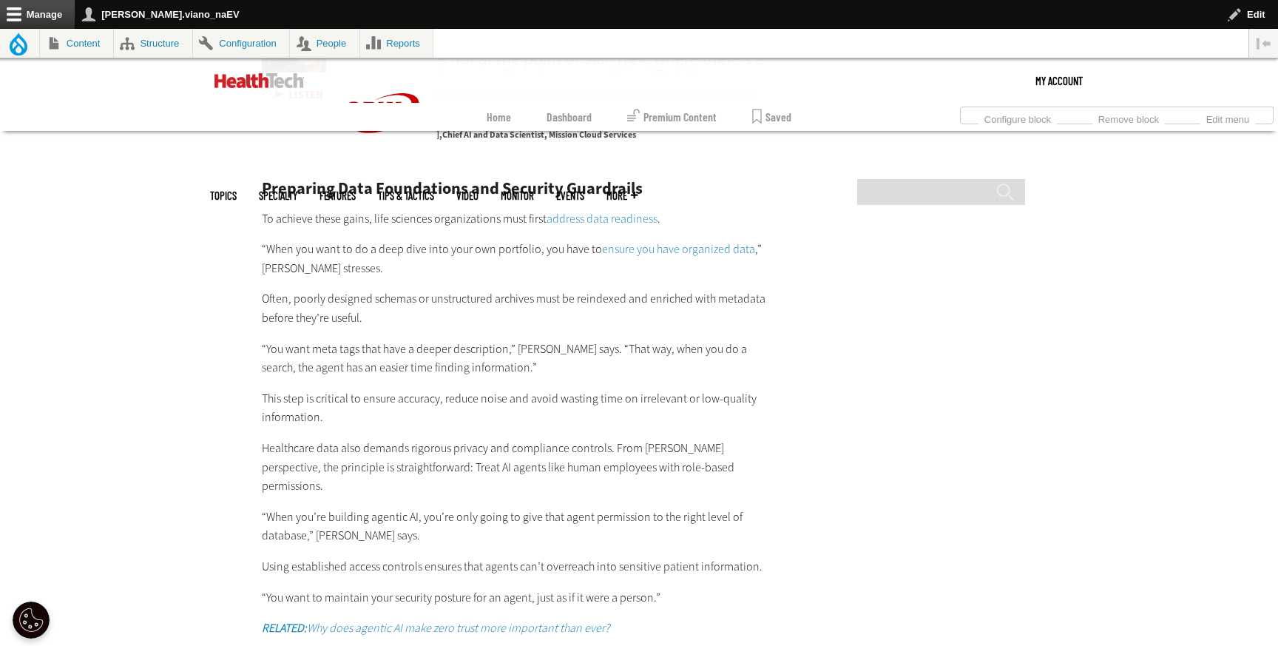
click at [621, 211] on link "address data readiness" at bounding box center [602, 219] width 111 height 16
click at [679, 241] on link "ensure you have organized data" at bounding box center [678, 249] width 153 height 16
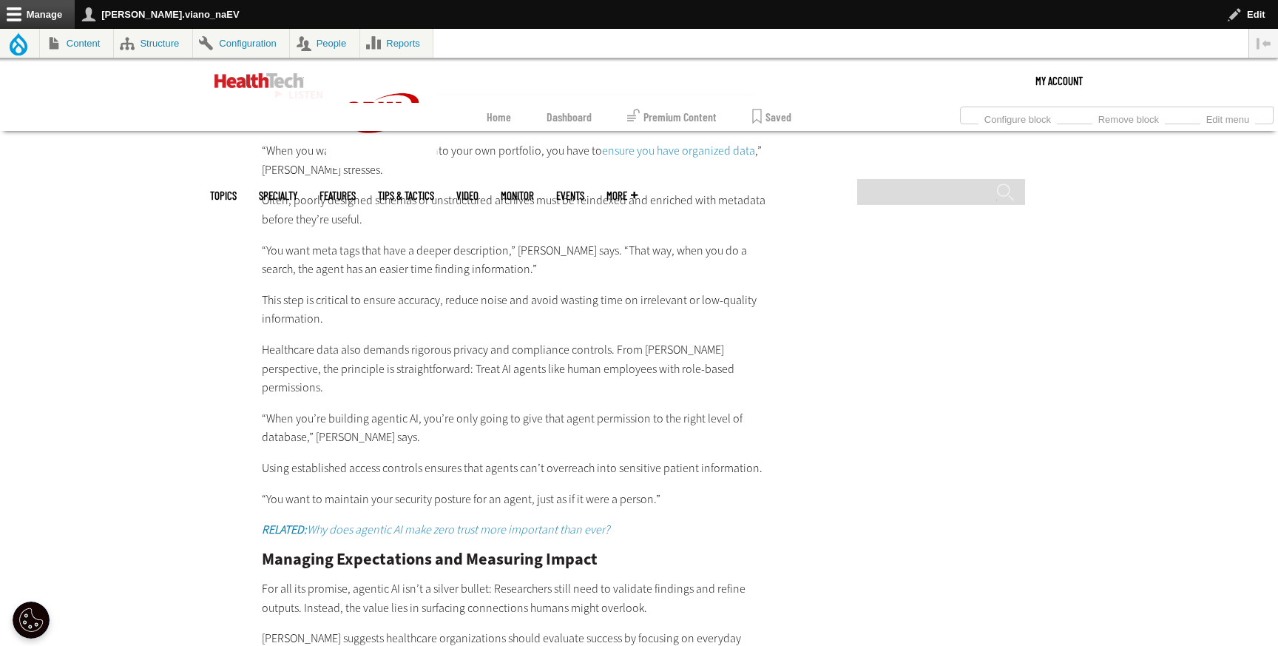
scroll to position [2894, 0]
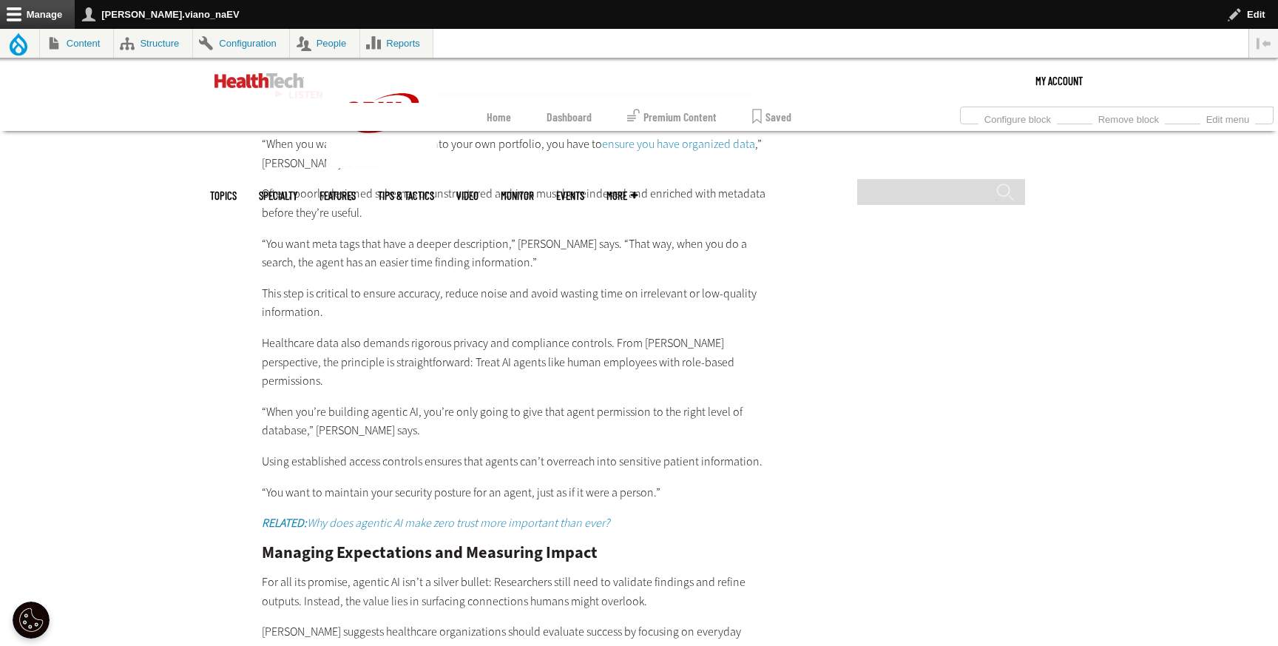
click at [325, 515] on em "RELATED: Why does agentic AI make zero trust more important than ever?" at bounding box center [436, 523] width 348 height 16
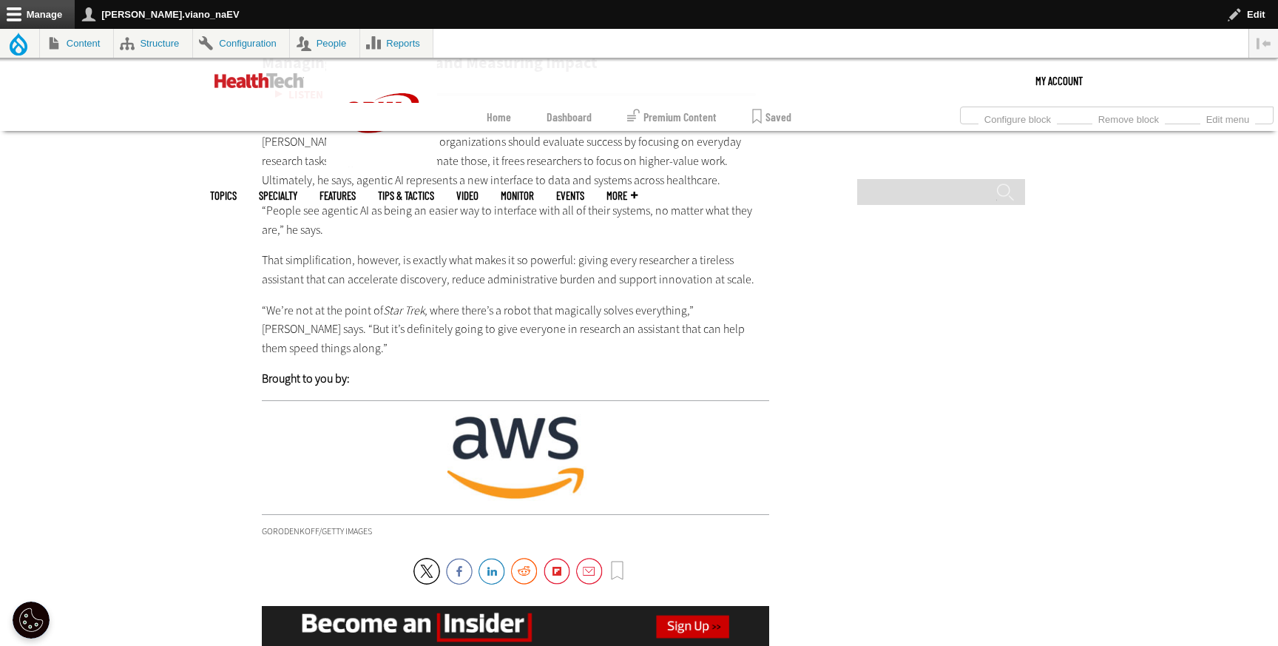
scroll to position [3392, 0]
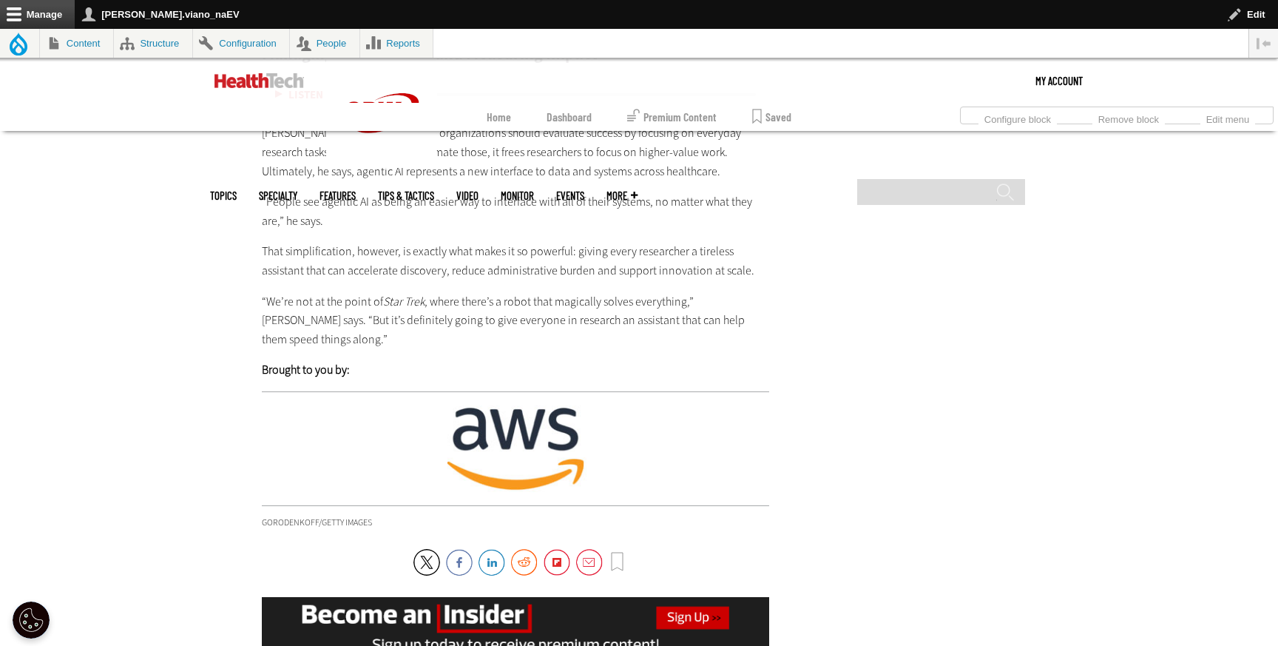
click at [521, 405] on img at bounding box center [515, 448] width 507 height 87
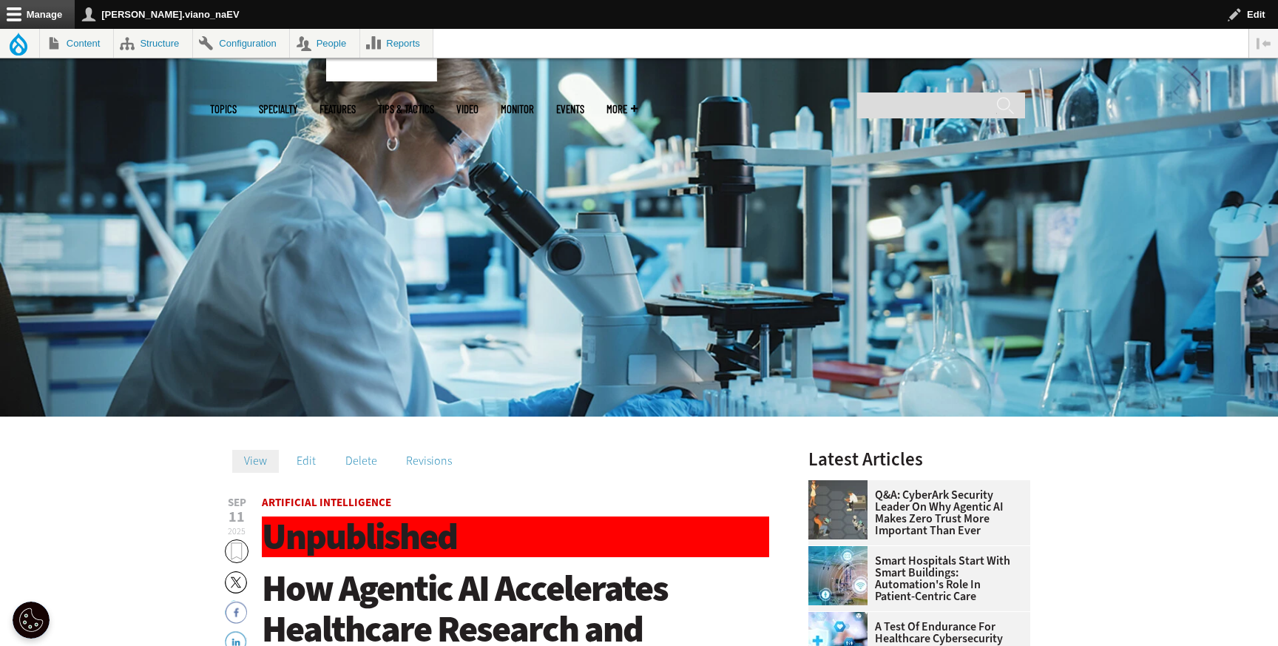
scroll to position [253, 0]
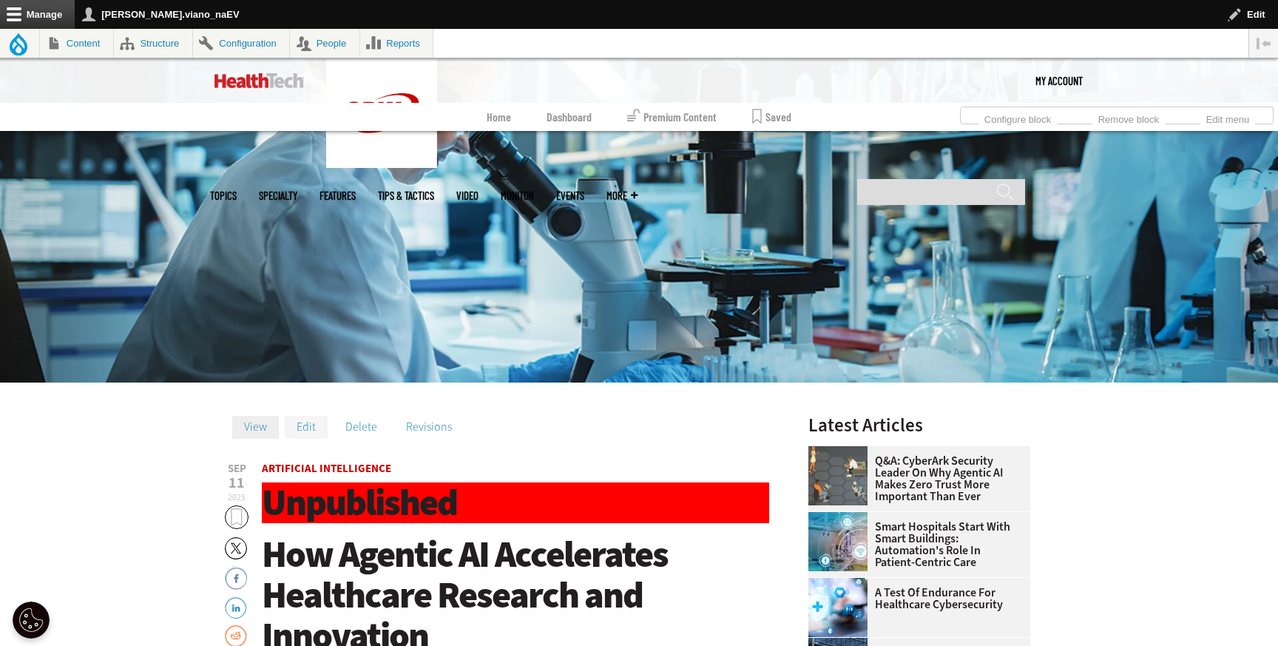
click at [318, 425] on link "Edit" at bounding box center [306, 427] width 43 height 22
